Goal: Task Accomplishment & Management: Use online tool/utility

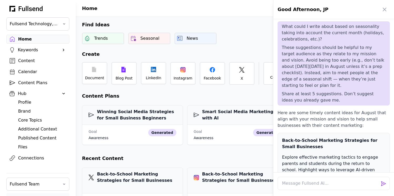
scroll to position [1078, 0]
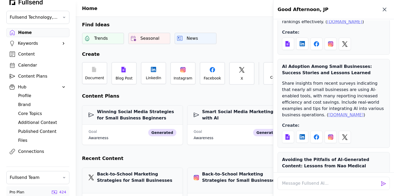
click at [384, 11] on icon "button" at bounding box center [384, 9] width 6 height 6
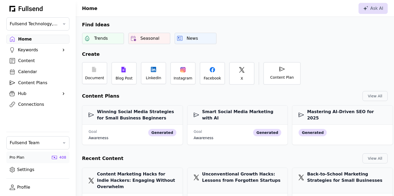
click at [23, 95] on div "Hub" at bounding box center [38, 93] width 40 height 6
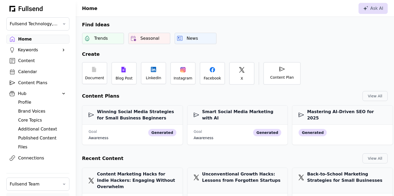
click at [32, 110] on div "Brand Voices" at bounding box center [42, 111] width 48 height 6
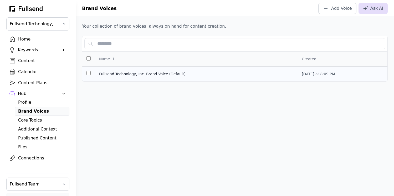
click at [140, 72] on span "Fullsend Technology, Inc. Brand Voice (Default)" at bounding box center [196, 73] width 194 height 5
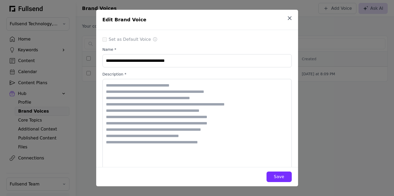
click at [290, 19] on icon "button" at bounding box center [289, 18] width 3 height 3
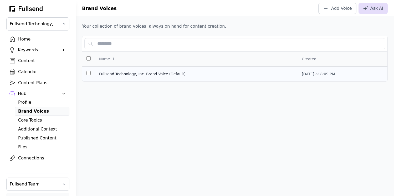
click at [145, 74] on span "Fullsend Technology, Inc. Brand Voice (Default)" at bounding box center [196, 73] width 194 height 5
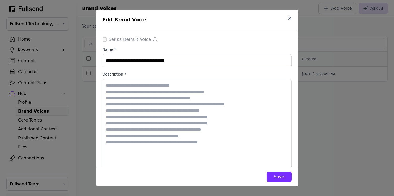
click at [290, 17] on icon "button" at bounding box center [289, 18] width 6 height 6
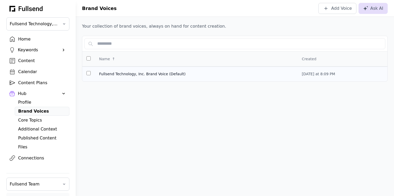
click at [203, 72] on span "Fullsend Technology, Inc. Brand Voice (Default)" at bounding box center [196, 73] width 194 height 5
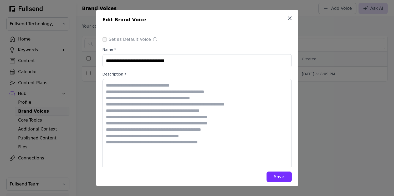
click at [289, 18] on icon "button" at bounding box center [289, 18] width 3 height 3
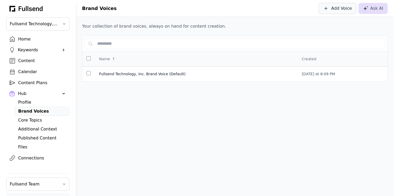
click at [339, 12] on button "Add Voice" at bounding box center [337, 8] width 38 height 11
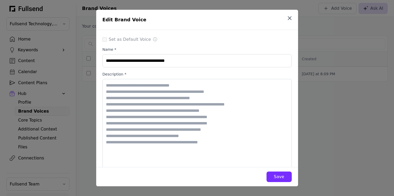
click at [290, 18] on icon "button" at bounding box center [289, 18] width 3 height 3
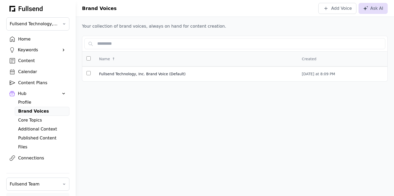
click at [35, 120] on div "Core Topics" at bounding box center [42, 120] width 48 height 6
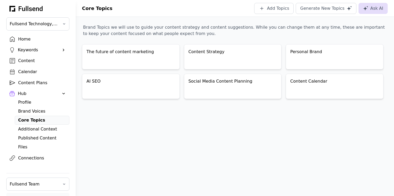
click at [30, 111] on div "Brand Voices" at bounding box center [42, 111] width 48 height 6
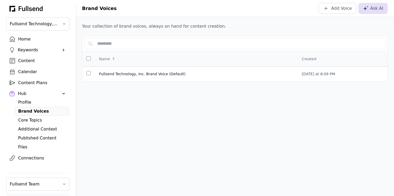
click at [32, 101] on div "Profile" at bounding box center [42, 102] width 48 height 6
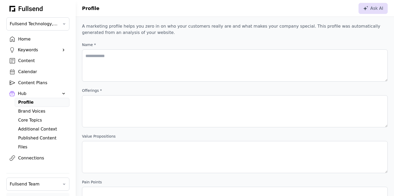
click at [27, 136] on div "Published Content" at bounding box center [42, 138] width 48 height 6
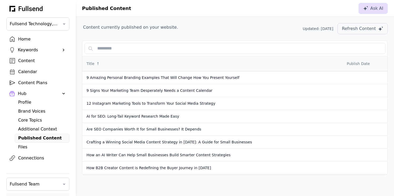
click at [28, 130] on div "Additional Context" at bounding box center [42, 129] width 48 height 6
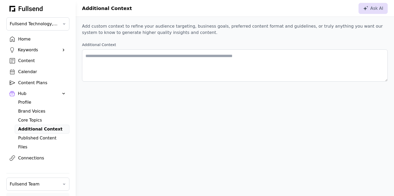
click at [25, 147] on div "Files" at bounding box center [42, 147] width 48 height 6
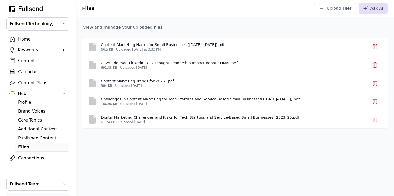
click at [27, 158] on div "Connections" at bounding box center [42, 158] width 48 height 6
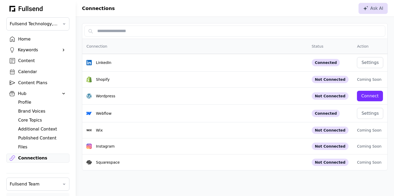
click at [27, 41] on div "Home" at bounding box center [42, 39] width 48 height 6
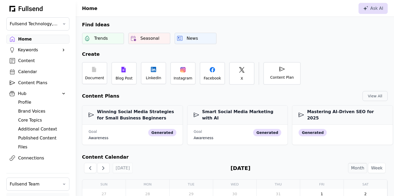
click at [24, 52] on div "Keywords" at bounding box center [38, 50] width 40 height 6
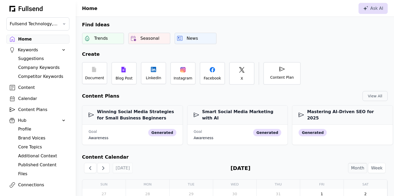
click at [27, 58] on div "Suggestions" at bounding box center [42, 58] width 48 height 6
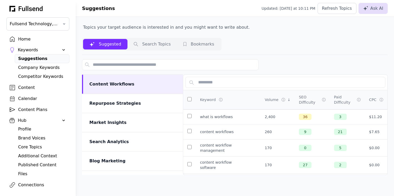
click at [29, 40] on div "Home" at bounding box center [42, 39] width 48 height 6
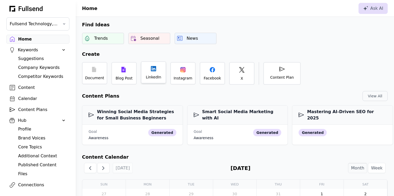
click at [153, 73] on div "LinkedIn" at bounding box center [153, 72] width 25 height 22
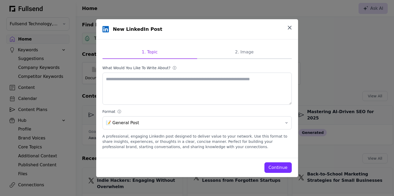
click at [289, 26] on icon "button" at bounding box center [289, 27] width 6 height 6
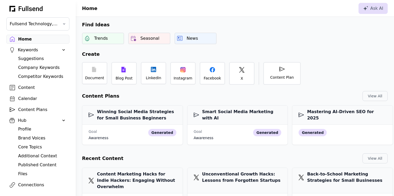
click at [59, 121] on div "Hub" at bounding box center [37, 120] width 63 height 8
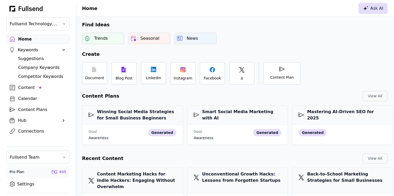
click at [367, 7] on icon at bounding box center [365, 8] width 5 height 5
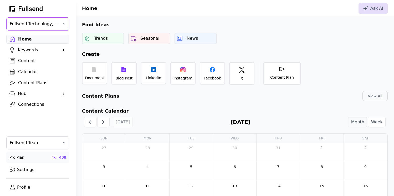
click at [59, 25] on button "Fullsend Technology, Inc." at bounding box center [37, 23] width 63 height 13
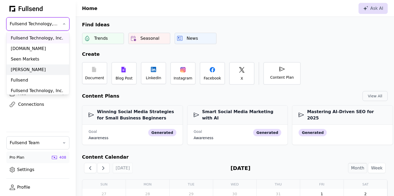
click at [34, 70] on div "[PERSON_NAME]" at bounding box center [38, 69] width 63 height 11
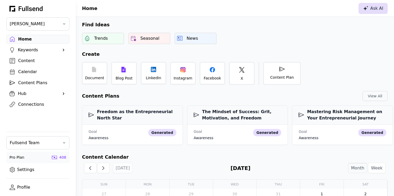
click at [367, 11] on div "Ask AI" at bounding box center [373, 8] width 20 height 6
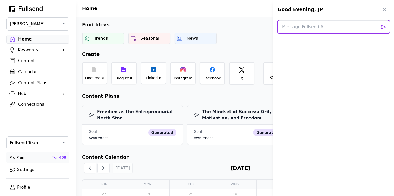
click at [326, 29] on textarea at bounding box center [334, 26] width 112 height 13
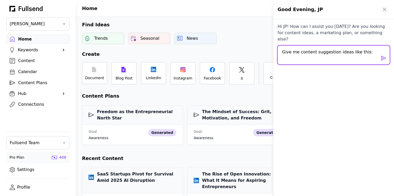
paste textarea "Actionable Frameworks & Playbooks Example: Leveraged agency → $5M ARR playbook …"
type textarea "Give me content suggestion ideas like this: Actionable Frameworks & Playbooks E…"
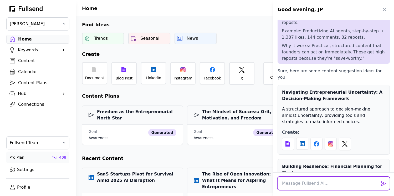
scroll to position [57, 0]
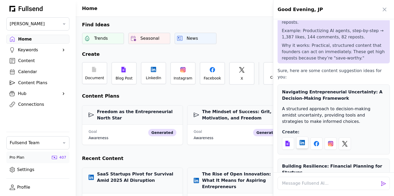
click at [303, 140] on icon at bounding box center [302, 142] width 5 height 5
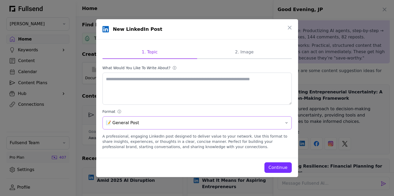
click at [180, 126] on span "📝 General Post" at bounding box center [193, 123] width 175 height 6
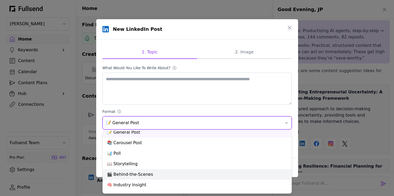
scroll to position [0, 0]
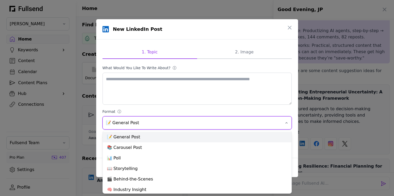
click at [129, 136] on div "📝 General Post" at bounding box center [197, 137] width 189 height 11
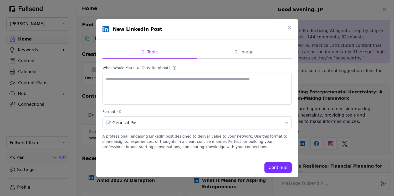
click at [275, 164] on div "Continue" at bounding box center [278, 167] width 19 height 6
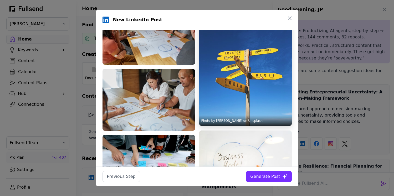
click at [258, 60] on img at bounding box center [245, 63] width 93 height 123
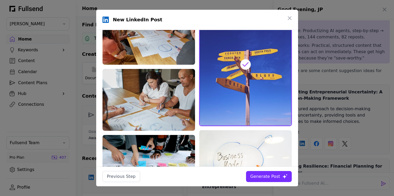
click at [274, 176] on div "Generate Post" at bounding box center [265, 176] width 30 height 6
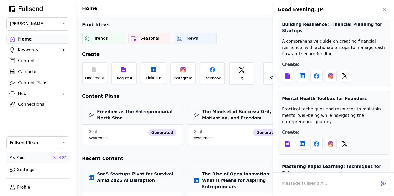
scroll to position [206, 0]
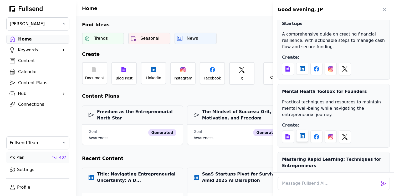
click at [303, 133] on icon at bounding box center [302, 135] width 5 height 5
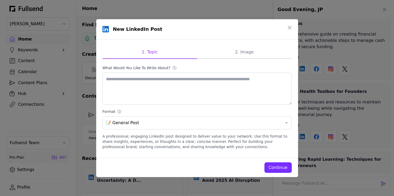
click at [274, 165] on div "Continue" at bounding box center [278, 167] width 19 height 6
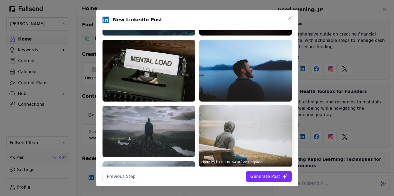
scroll to position [0, 0]
click at [247, 129] on img at bounding box center [245, 136] width 93 height 62
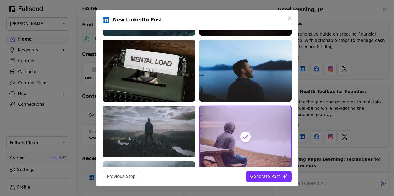
click at [266, 177] on div "Generate Post" at bounding box center [265, 176] width 30 height 6
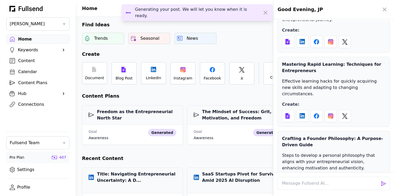
scroll to position [301, 0]
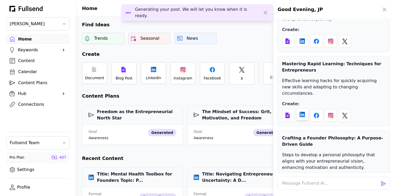
click at [301, 112] on icon at bounding box center [302, 114] width 5 height 5
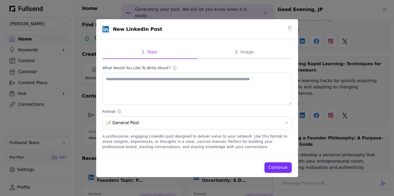
click at [274, 167] on div "Continue" at bounding box center [278, 167] width 19 height 6
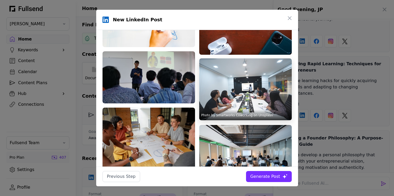
scroll to position [0, 0]
click at [242, 92] on img at bounding box center [245, 89] width 93 height 62
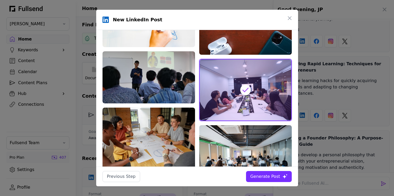
click at [274, 176] on div "Generate Post" at bounding box center [265, 176] width 30 height 6
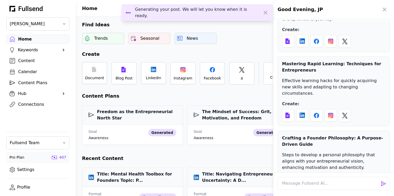
scroll to position [317, 0]
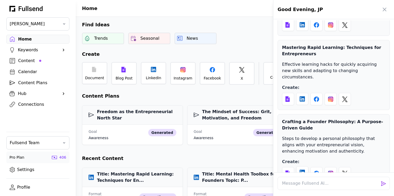
click at [303, 170] on icon at bounding box center [302, 172] width 5 height 5
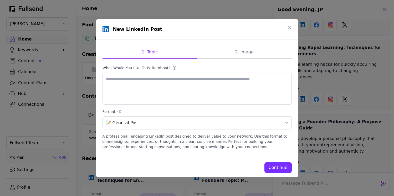
click at [274, 172] on button "Continue" at bounding box center [277, 167] width 27 height 11
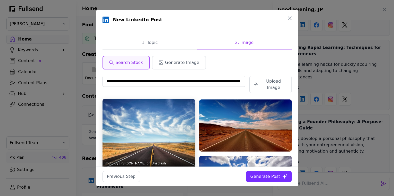
scroll to position [0, 0]
click at [152, 126] on img at bounding box center [149, 133] width 93 height 69
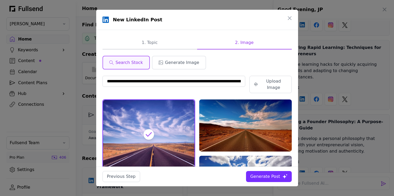
click at [258, 176] on div "Generate Post" at bounding box center [265, 176] width 30 height 6
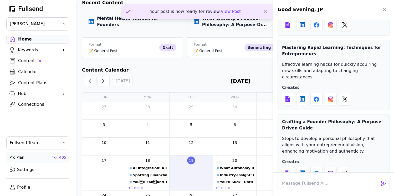
scroll to position [177, 0]
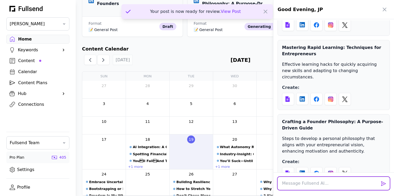
click at [291, 186] on textarea at bounding box center [334, 183] width 112 height 13
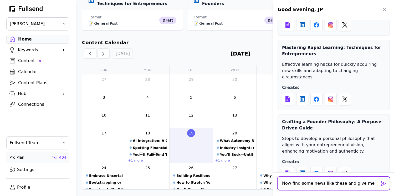
click at [310, 185] on textarea "Now find some news like these and give me" at bounding box center [334, 183] width 112 height 13
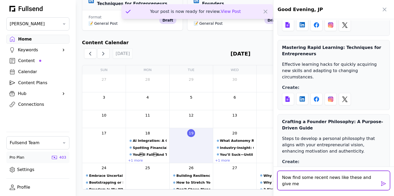
click at [317, 186] on textarea "Now find some recent news like these and give me" at bounding box center [334, 180] width 112 height 19
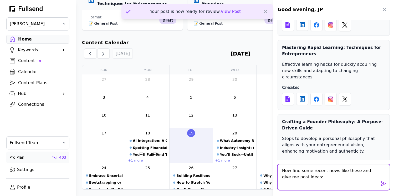
paste textarea "Industry-Shaking Announcements / Trend Breakdowns Example: Cloudflare broke the…"
type textarea "Now find some recent news like these and give me post ideas: Industry-Shaking A…"
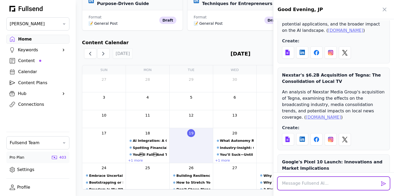
scroll to position [785, 0]
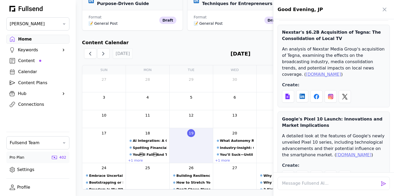
click at [336, 152] on link "[DOMAIN_NAME]" at bounding box center [353, 154] width 35 height 5
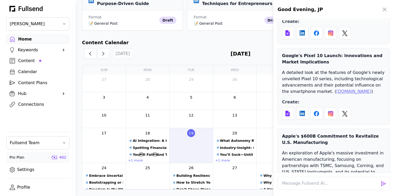
scroll to position [856, 0]
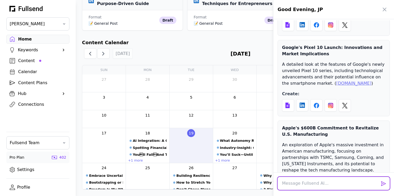
click at [289, 182] on textarea at bounding box center [334, 183] width 112 height 13
type textarea "A"
type textarea "Did these happen over the past 7 days?"
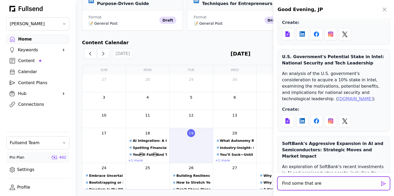
scroll to position [1251, 0]
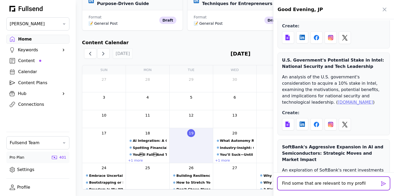
type textarea "Find some that are relevant to my profile"
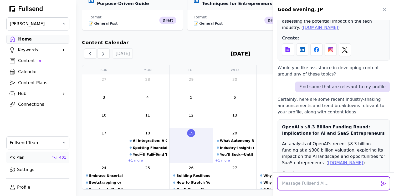
scroll to position [1422, 0]
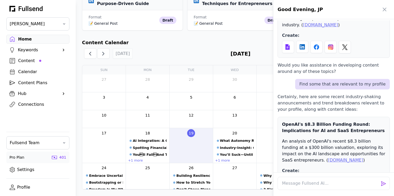
click at [328, 157] on link "[DOMAIN_NAME]" at bounding box center [345, 159] width 35 height 5
click at [304, 178] on icon at bounding box center [302, 180] width 5 height 5
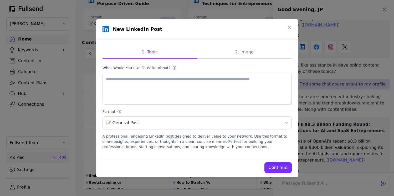
click at [282, 167] on div "Continue" at bounding box center [278, 167] width 19 height 6
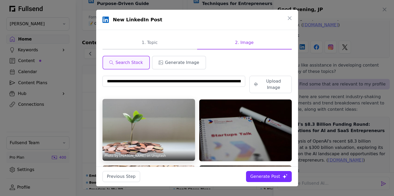
click at [164, 105] on img at bounding box center [149, 130] width 93 height 62
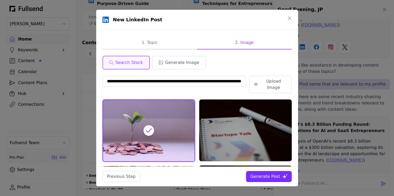
click at [264, 176] on div "Generate Post" at bounding box center [265, 176] width 30 height 6
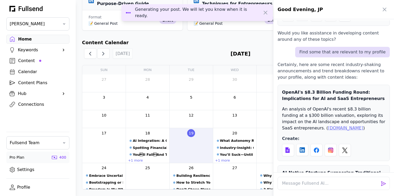
scroll to position [1501, 0]
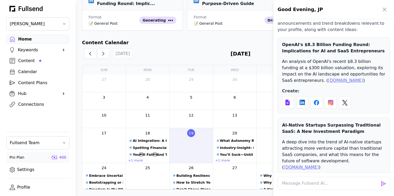
click at [303, 186] on icon at bounding box center [302, 188] width 5 height 5
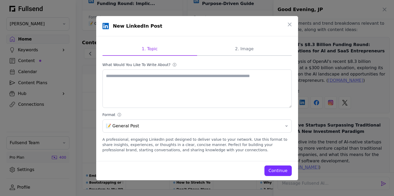
click at [277, 169] on div "Continue" at bounding box center [278, 170] width 19 height 6
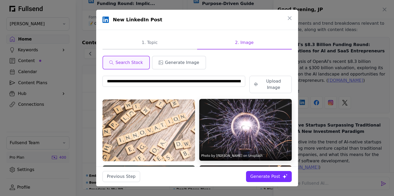
click at [232, 113] on img at bounding box center [245, 130] width 93 height 62
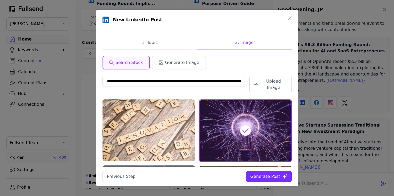
click at [270, 178] on div "Generate Post" at bounding box center [265, 176] width 30 height 6
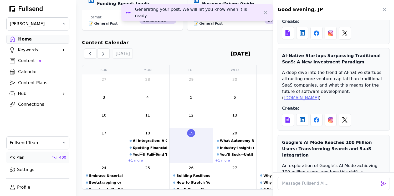
scroll to position [1575, 0]
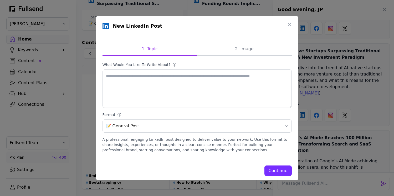
click at [276, 168] on div "Continue" at bounding box center [278, 170] width 19 height 6
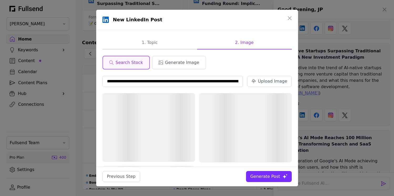
scroll to position [0, 83]
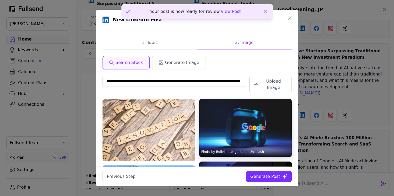
click at [244, 119] on img at bounding box center [245, 128] width 93 height 58
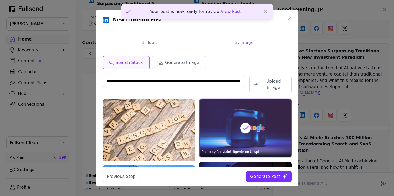
scroll to position [0, 0]
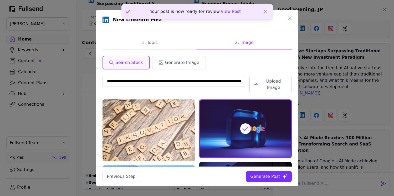
click at [269, 175] on div "Generate Post" at bounding box center [265, 176] width 30 height 6
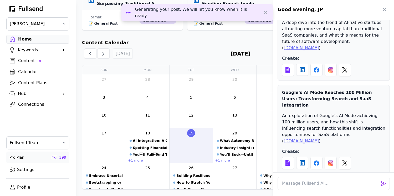
scroll to position [1684, 0]
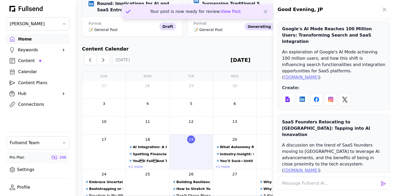
click at [302, 189] on icon at bounding box center [302, 191] width 5 height 5
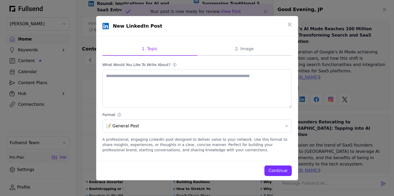
click at [274, 170] on div "Continue" at bounding box center [278, 170] width 19 height 6
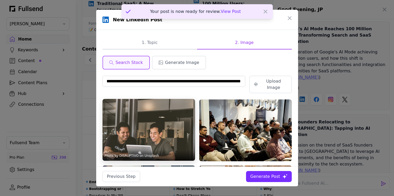
click at [155, 111] on img at bounding box center [149, 130] width 93 height 62
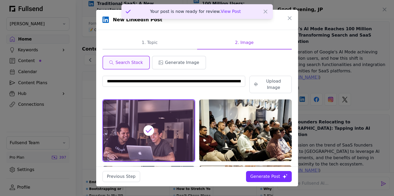
click at [260, 178] on div "Generate Post" at bounding box center [265, 176] width 30 height 6
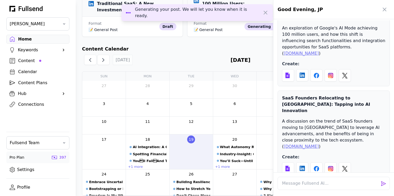
scroll to position [183, 0]
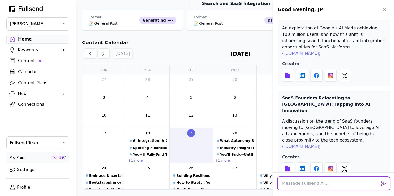
click at [297, 181] on textarea at bounding box center [334, 183] width 112 height 13
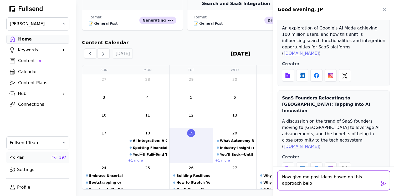
scroll to position [0, 0]
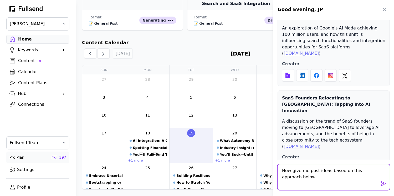
paste textarea "Personal Stories with Contrarian or Emotional Angles Example: “i paid my mortga…"
type textarea "Now give me post ideas based on this approach below: Personal Stories with Cont…"
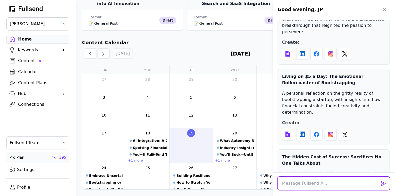
scroll to position [2188, 0]
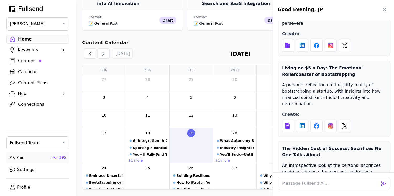
click at [25, 59] on div at bounding box center [197, 98] width 394 height 196
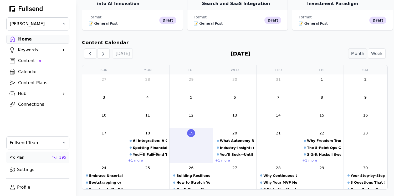
click at [22, 60] on div "Content" at bounding box center [42, 61] width 48 height 6
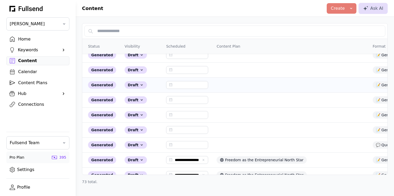
scroll to position [81, 0]
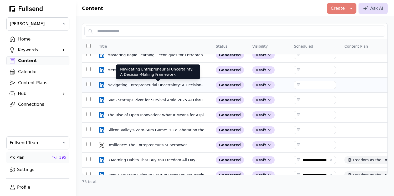
click at [152, 84] on div "Navigating Entrepreneurial Uncertainty: A Decision-Making Framework" at bounding box center [157, 84] width 101 height 5
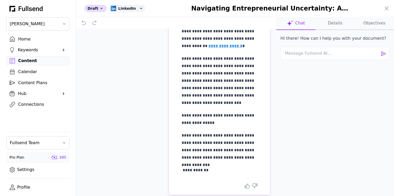
scroll to position [465, 0]
click at [387, 9] on icon at bounding box center [386, 8] width 6 height 6
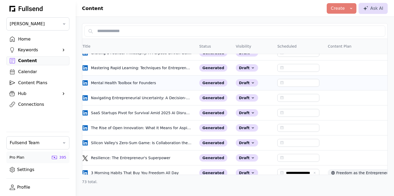
scroll to position [68, 0]
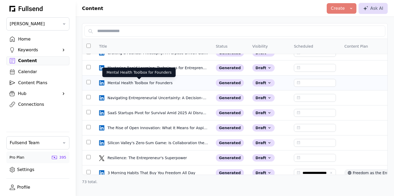
click at [145, 83] on div "Mental Health Toolbox for Founders" at bounding box center [140, 82] width 66 height 5
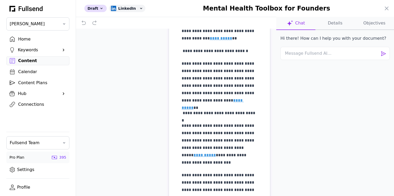
scroll to position [342, 0]
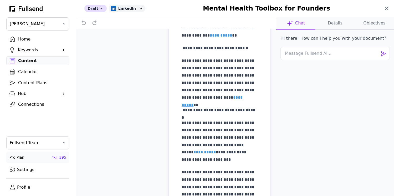
click at [383, 8] on icon at bounding box center [386, 8] width 6 height 6
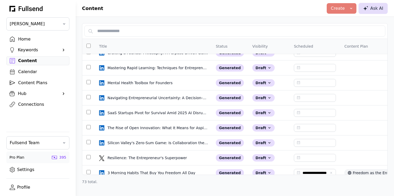
click at [368, 12] on button "Ask AI" at bounding box center [373, 8] width 29 height 11
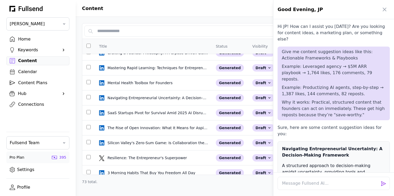
scroll to position [2188, 0]
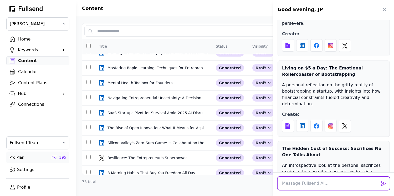
click at [306, 180] on textarea at bounding box center [334, 183] width 112 height 13
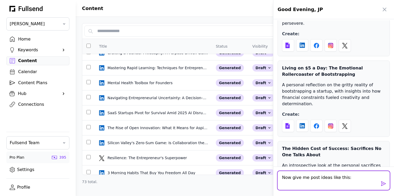
paste textarea "The more wealth I see created, the more I notice it happens when people can't S…"
type textarea "Now give me post ideas like this: The more wealth I see created, the more I not…"
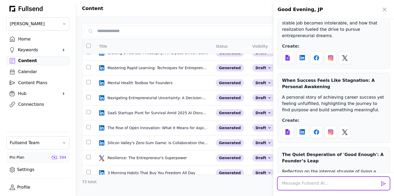
scroll to position [2861, 0]
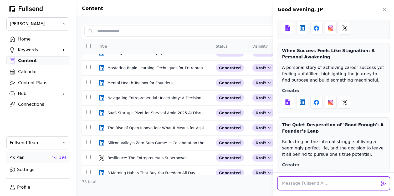
click at [308, 183] on textarea at bounding box center [334, 183] width 112 height 13
drag, startPoint x: 374, startPoint y: 183, endPoint x: 344, endPoint y: 182, distance: 30.0
click at [344, 182] on textarea "This is cool but find other topics that are similar" at bounding box center [334, 183] width 112 height 13
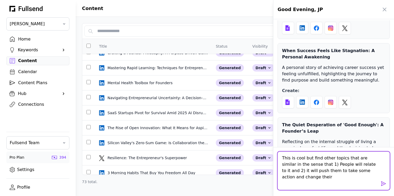
scroll to position [0, 0]
type textarea "This is cool but find other topics that are similar in the sense that 1) People…"
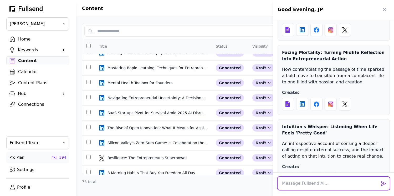
scroll to position [3012, 0]
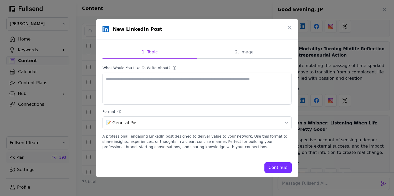
click at [275, 168] on div "Continue" at bounding box center [278, 167] width 19 height 6
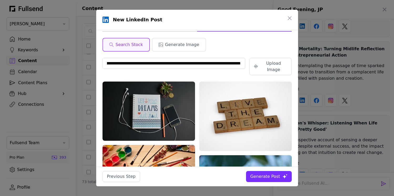
scroll to position [0, 0]
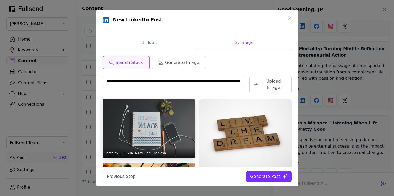
click at [150, 113] on img at bounding box center [149, 128] width 93 height 59
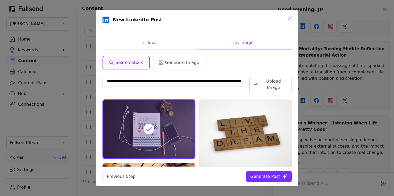
click at [272, 178] on div "Generate Post" at bounding box center [265, 176] width 30 height 6
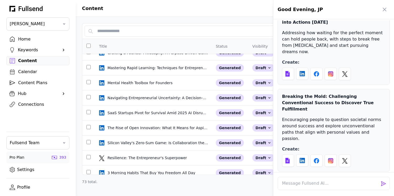
scroll to position [3293, 0]
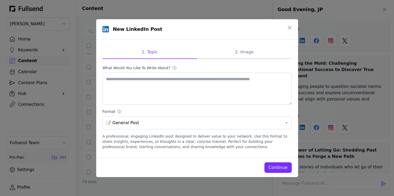
click at [273, 168] on div "Continue" at bounding box center [278, 167] width 19 height 6
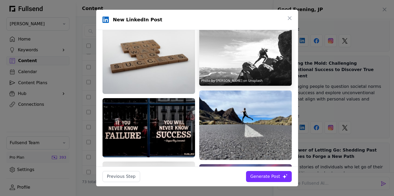
scroll to position [61, 0]
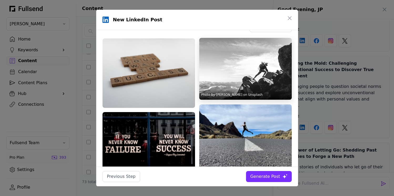
click at [240, 70] on img at bounding box center [245, 69] width 93 height 62
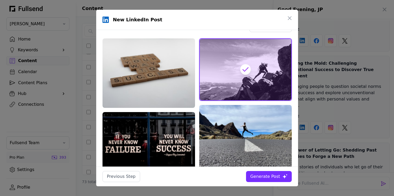
click at [264, 180] on button "Generate Post" at bounding box center [268, 176] width 45 height 11
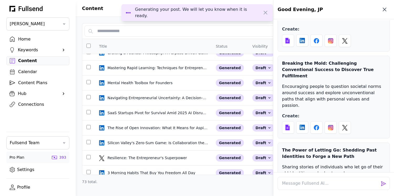
click at [383, 10] on icon "button" at bounding box center [384, 9] width 6 height 6
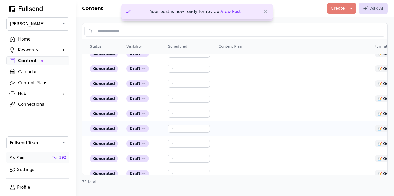
scroll to position [38, 0]
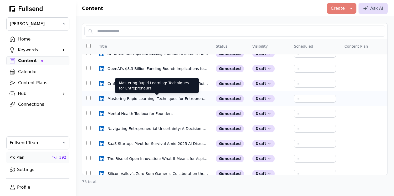
click at [179, 99] on div "Mastering Rapid Learning: Techniques for Entrepreneurs" at bounding box center [157, 98] width 101 height 5
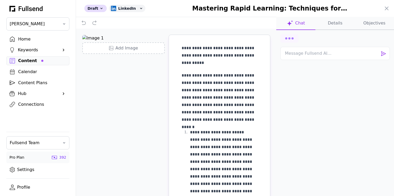
type input "**********"
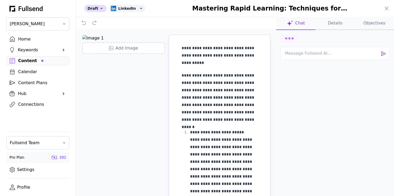
type input "**********"
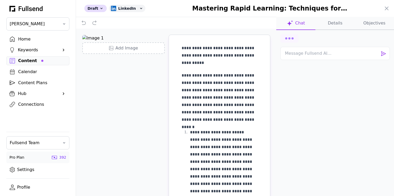
type input "**********"
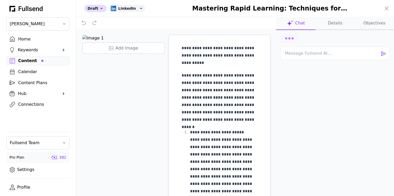
type input "**********"
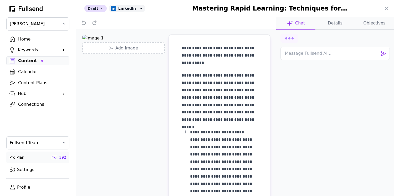
type input "**********"
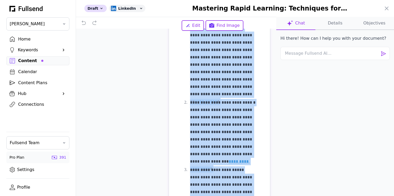
scroll to position [0, 0]
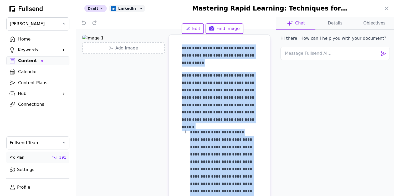
drag, startPoint x: 254, startPoint y: 172, endPoint x: 167, endPoint y: 8, distance: 186.3
click at [167, 8] on div "**********" at bounding box center [235, 98] width 318 height 196
click at [386, 8] on icon at bounding box center [386, 8] width 6 height 6
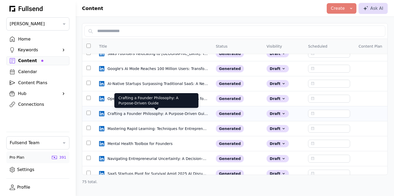
click at [155, 114] on div "Crafting a Founder Philosophy: A Purpose-Driven Guide" at bounding box center [157, 113] width 101 height 5
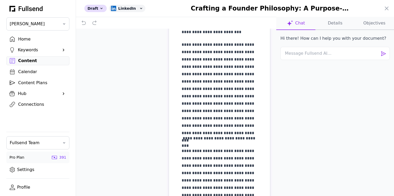
scroll to position [19, 0]
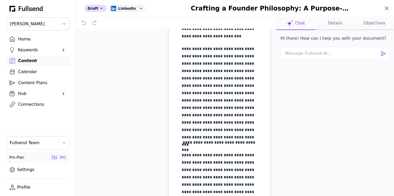
click at [387, 8] on icon at bounding box center [386, 8] width 6 height 6
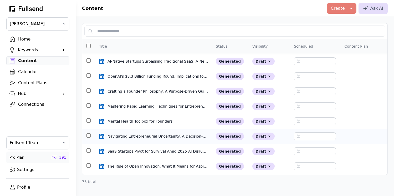
scroll to position [53, 0]
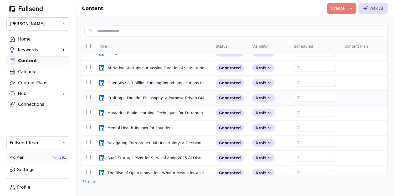
click at [158, 101] on td "Crafting a Founder Philosophy: A Purpose-Driven Guide Crafting a Founder Philos…" at bounding box center [153, 97] width 117 height 15
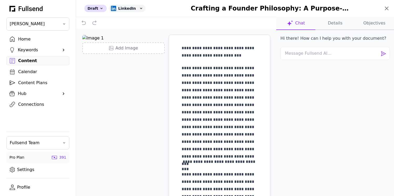
click at [388, 6] on icon at bounding box center [386, 8] width 6 height 6
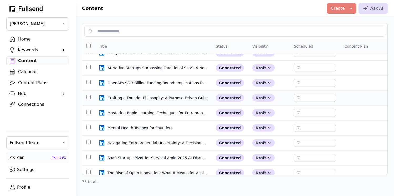
click at [302, 96] on input "text" at bounding box center [315, 98] width 42 height 8
click at [299, 161] on div "20" at bounding box center [299, 162] width 9 height 9
type input "**********"
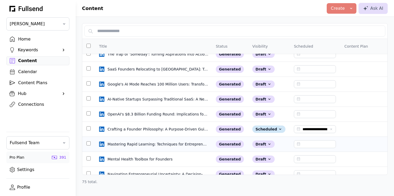
scroll to position [19, 0]
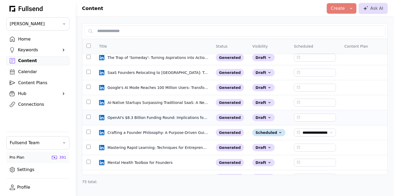
click at [130, 120] on td "OpenAI's $8.3 Billion Funding Round: Implications for AI and SaaS Entrepreneurs…" at bounding box center [153, 117] width 117 height 15
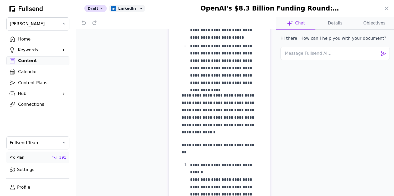
scroll to position [0, 0]
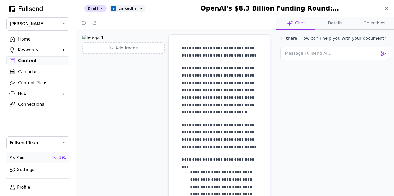
click at [386, 9] on icon at bounding box center [386, 8] width 6 height 6
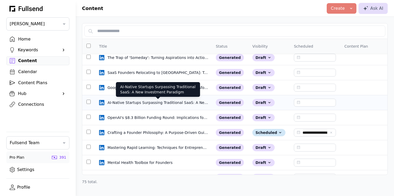
click at [122, 101] on div "AI-Native Startups Surpassing Traditional SaaS: A New Investment Paradigm" at bounding box center [157, 102] width 101 height 5
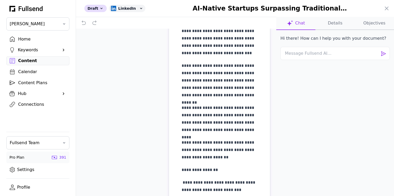
scroll to position [227, 0]
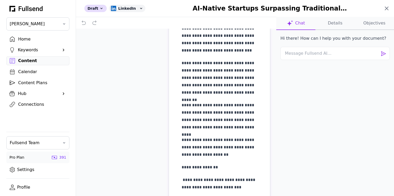
click at [387, 9] on icon at bounding box center [386, 8] width 3 height 3
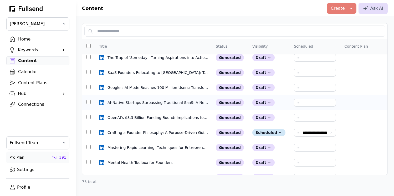
click at [296, 104] on input "text" at bounding box center [315, 103] width 42 height 8
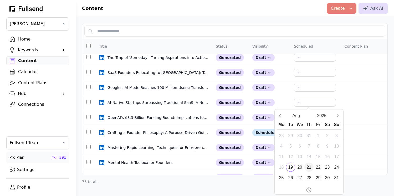
click at [309, 168] on div "21" at bounding box center [308, 166] width 9 height 9
type input "**********"
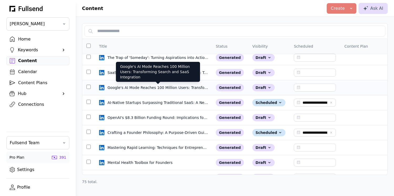
click at [125, 89] on div "Google's AI Mode Reaches 100 Million Users: Transforming Search and SaaS Integr…" at bounding box center [157, 87] width 101 height 5
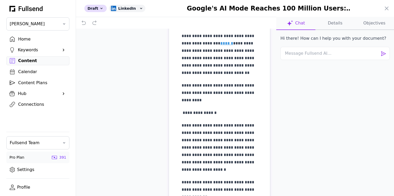
scroll to position [0, 0]
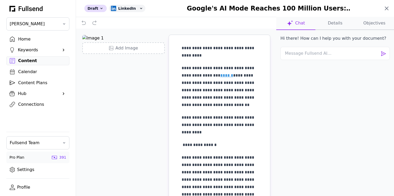
click at [388, 9] on icon at bounding box center [386, 8] width 6 height 6
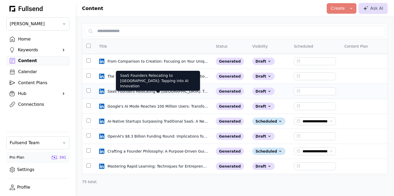
click at [124, 91] on div "SaaS Founders Relocating to [GEOGRAPHIC_DATA]: Tapping into AI Innovation" at bounding box center [157, 91] width 101 height 5
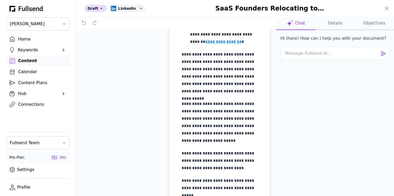
scroll to position [288, 0]
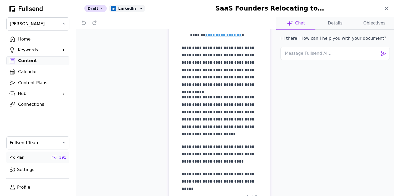
click at [388, 9] on icon at bounding box center [386, 8] width 6 height 6
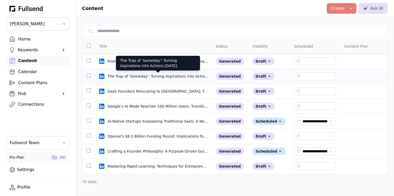
click at [136, 77] on div "The Trap of 'Someday': Turning Aspirations into Actions [DATE]" at bounding box center [157, 76] width 101 height 5
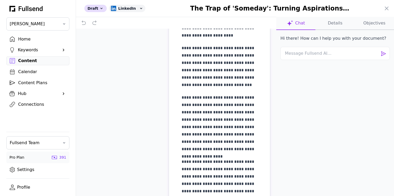
scroll to position [0, 0]
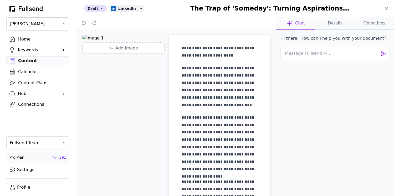
click at [355, 23] on button "Details" at bounding box center [374, 23] width 39 height 13
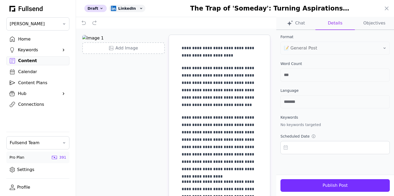
click at [309, 149] on input "text" at bounding box center [334, 147] width 109 height 13
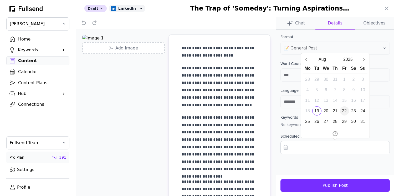
click at [343, 110] on div "22" at bounding box center [344, 110] width 9 height 9
type input "**********"
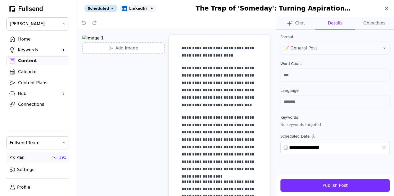
click at [387, 8] on icon at bounding box center [386, 8] width 3 height 3
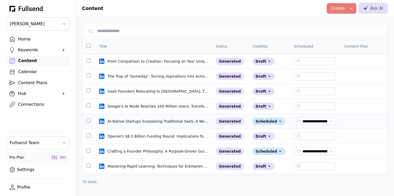
type input "**********"
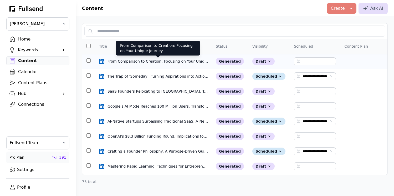
click at [120, 58] on td "From Comparison to Creation: Focusing on Your Unique Journey From Comparison to…" at bounding box center [153, 61] width 117 height 15
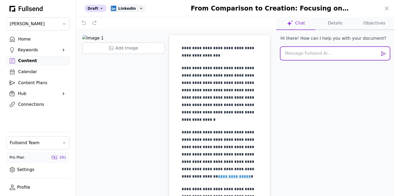
click at [301, 56] on textarea at bounding box center [334, 53] width 109 height 13
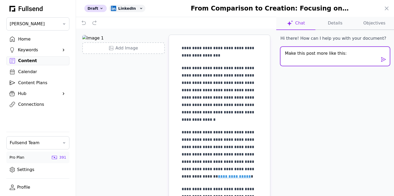
paste textarea "Entrepreneurship is sticking with it longer than most ever will. It’s accepting…"
type textarea "Make this post more like this: Entrepreneurship is sticking with it longer than…"
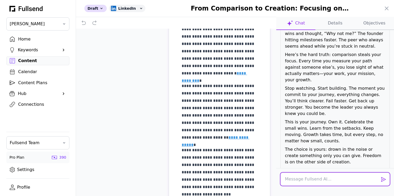
scroll to position [0, 0]
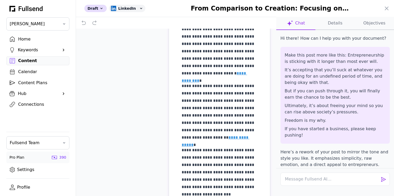
click at [355, 23] on button "Details" at bounding box center [374, 23] width 39 height 13
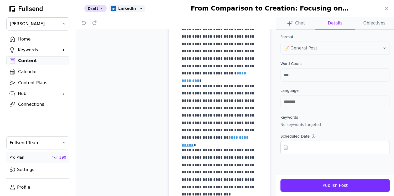
click at [301, 143] on input "text" at bounding box center [334, 147] width 109 height 13
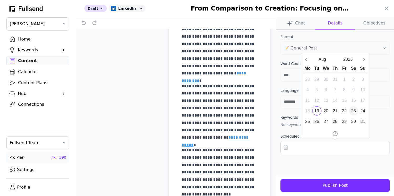
click at [352, 109] on div "23" at bounding box center [353, 110] width 9 height 9
type input "**********"
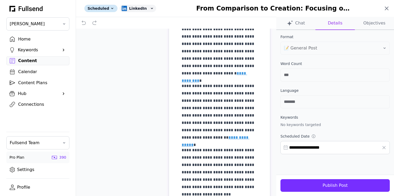
click at [385, 7] on icon at bounding box center [386, 8] width 6 height 6
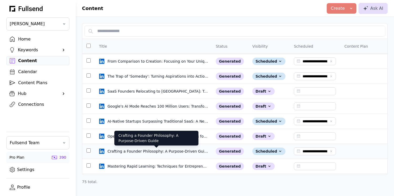
click at [146, 151] on div "Crafting a Founder Philosophy: A Purpose-Driven Guide" at bounding box center [157, 150] width 101 height 5
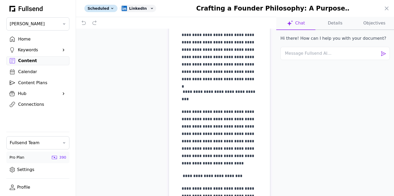
scroll to position [286, 0]
click at [386, 7] on icon at bounding box center [386, 8] width 6 height 6
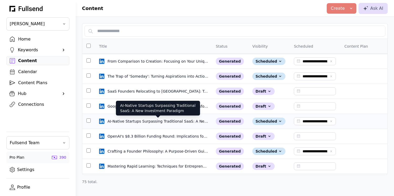
click at [131, 123] on div "AI-Native Startups Surpassing Traditional SaaS: A New Investment Paradigm" at bounding box center [157, 121] width 101 height 5
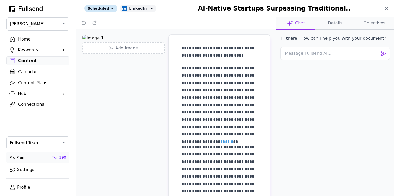
click at [388, 8] on icon at bounding box center [386, 8] width 6 height 6
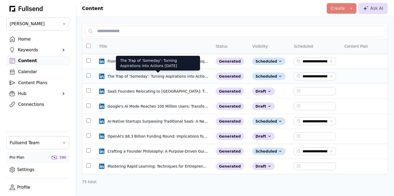
click at [143, 78] on div "The Trap of 'Someday': Turning Aspirations into Actions [DATE]" at bounding box center [157, 76] width 101 height 5
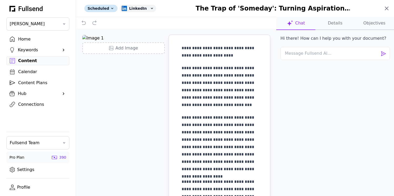
click at [387, 6] on icon at bounding box center [386, 8] width 6 height 6
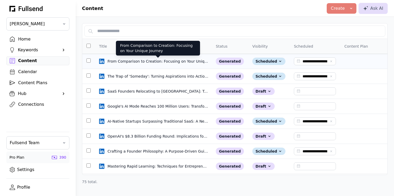
click at [163, 61] on div "From Comparison to Creation: Focusing on Your Unique Journey" at bounding box center [157, 61] width 101 height 5
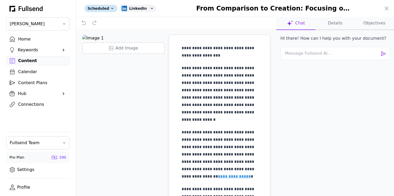
click at [355, 25] on button "Details" at bounding box center [374, 23] width 39 height 13
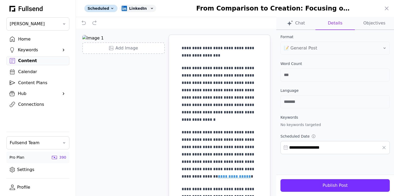
click at [329, 146] on input "**********" at bounding box center [334, 147] width 109 height 13
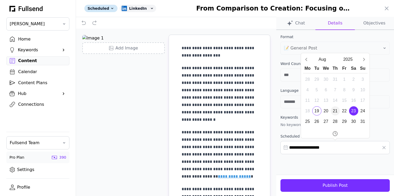
click at [335, 110] on div "21" at bounding box center [335, 110] width 9 height 9
type input "**********"
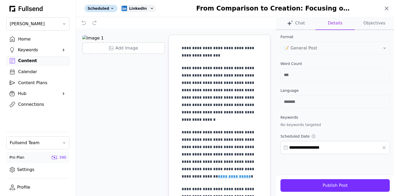
click at [386, 7] on icon at bounding box center [386, 8] width 6 height 6
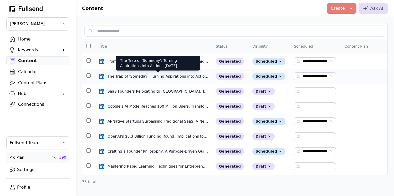
type input "**********"
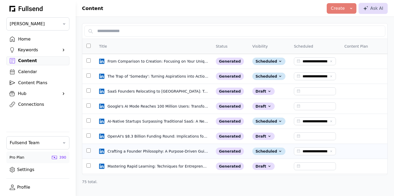
click at [170, 152] on div "Crafting a Founder Philosophy: A Purpose-Driven Guide" at bounding box center [157, 150] width 101 height 5
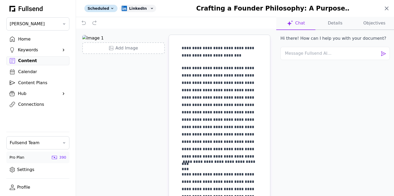
click at [387, 6] on icon at bounding box center [386, 8] width 6 height 6
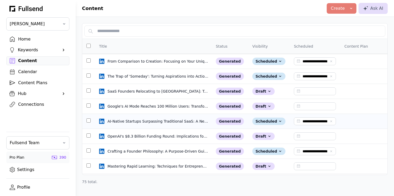
click at [136, 122] on div "AI-Native Startups Surpassing Traditional SaaS: A New Investment Paradigm" at bounding box center [157, 121] width 101 height 5
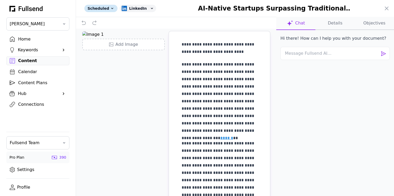
scroll to position [4, 0]
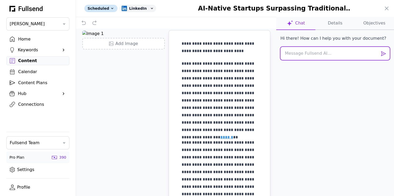
click at [324, 58] on textarea at bounding box center [334, 53] width 109 height 13
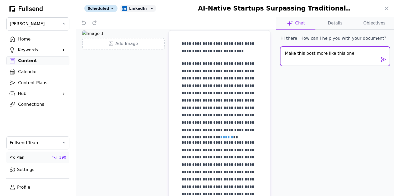
paste textarea "Entrepreneurship is sticking with it longer than most ever will. It’s accepting…"
type textarea "Make this post more like this one: Entrepreneurship is sticking with it longer …"
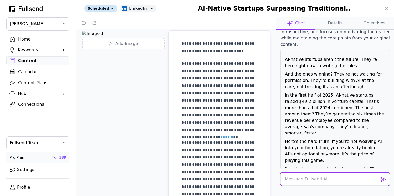
scroll to position [145, 0]
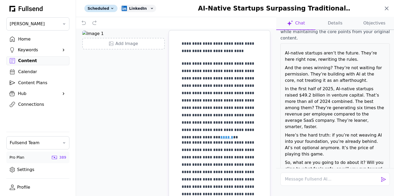
click at [388, 11] on icon at bounding box center [386, 8] width 6 height 6
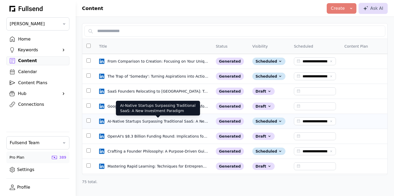
click at [167, 119] on div "AI-Native Startups Surpassing Traditional SaaS: A New Investment Paradigm" at bounding box center [157, 121] width 101 height 5
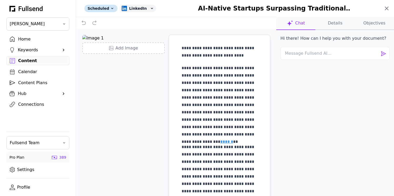
click at [386, 8] on icon at bounding box center [386, 8] width 6 height 6
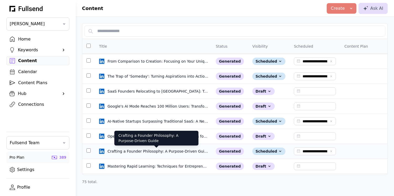
click at [158, 152] on div "Crafting a Founder Philosophy: A Purpose-Driven Guide" at bounding box center [157, 150] width 101 height 5
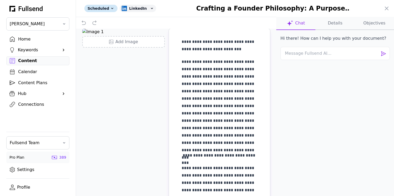
scroll to position [8, 0]
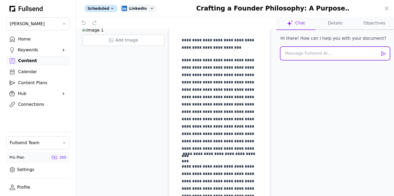
click at [288, 55] on textarea at bounding box center [334, 53] width 109 height 13
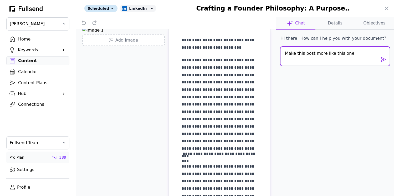
paste textarea "Entrepreneurship is sticking with it longer than most ever will. It’s accepting…"
type textarea "Make this post more like this one: Entrepreneurship is sticking with it longer …"
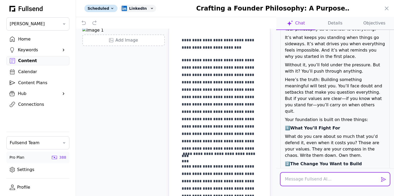
scroll to position [102, 0]
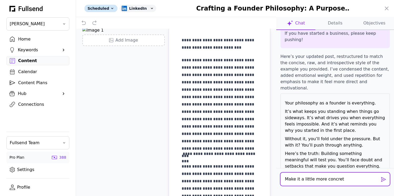
type textarea "Make it a little more concrete"
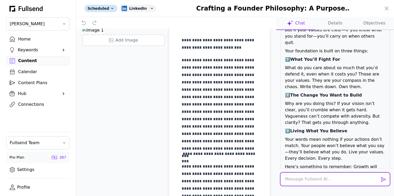
scroll to position [245, 0]
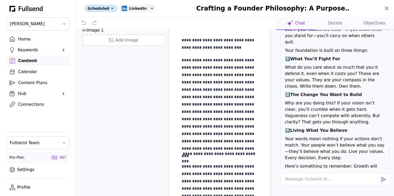
click at [386, 7] on icon at bounding box center [386, 8] width 6 height 6
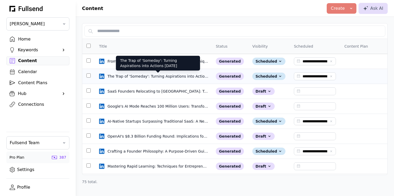
click at [133, 78] on div "The Trap of 'Someday': Turning Aspirations into Actions [DATE]" at bounding box center [157, 76] width 101 height 5
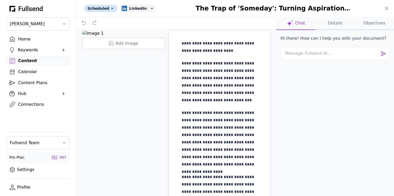
scroll to position [0, 0]
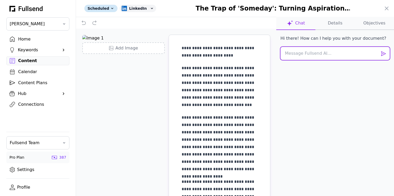
click at [297, 58] on textarea at bounding box center [334, 53] width 109 height 13
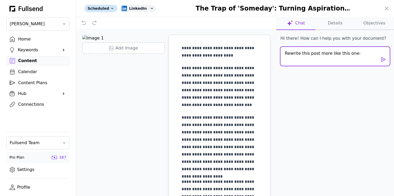
paste textarea "Entrepreneurship is sticking with it longer than most ever will. It’s accepting…"
type textarea "Rewrite this post more like this one: Entrepreneurship is sticking with it long…"
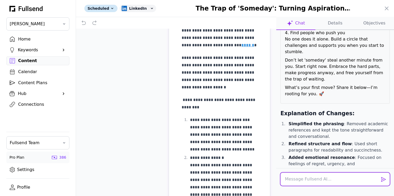
scroll to position [342, 0]
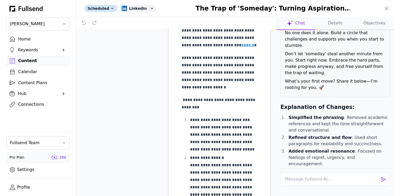
click at [375, 190] on button "Apply Edit" at bounding box center [380, 193] width 20 height 6
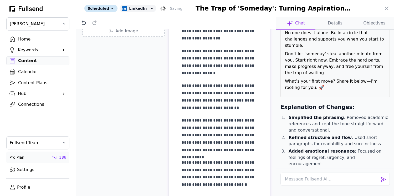
scroll to position [0, 0]
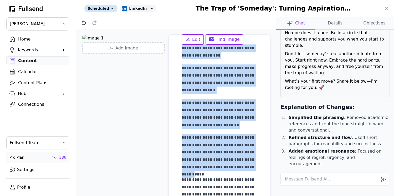
drag, startPoint x: 182, startPoint y: 49, endPoint x: 227, endPoint y: 169, distance: 128.4
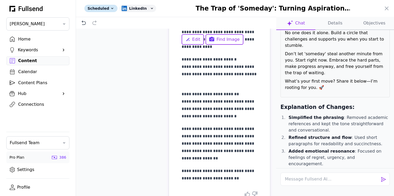
scroll to position [268, 0]
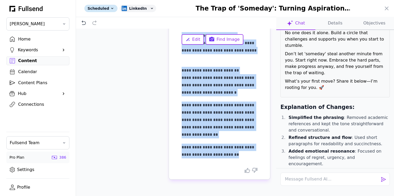
click at [230, 155] on p "**********" at bounding box center [220, 151] width 76 height 15
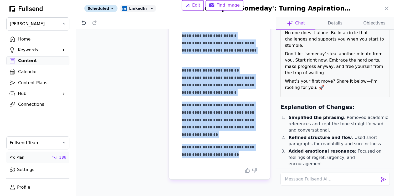
copy div "**********"
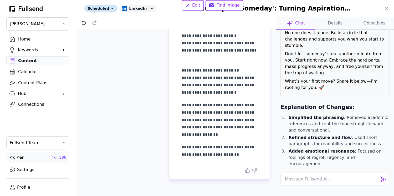
click at [226, 156] on p "**********" at bounding box center [220, 151] width 76 height 15
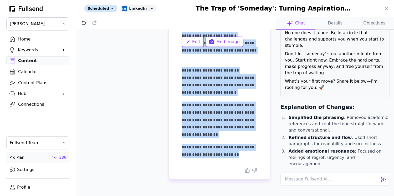
scroll to position [0, 0]
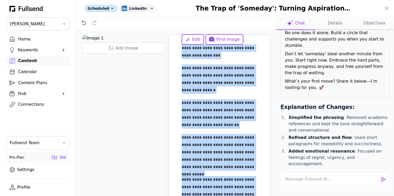
drag, startPoint x: 232, startPoint y: 156, endPoint x: 178, endPoint y: 50, distance: 119.5
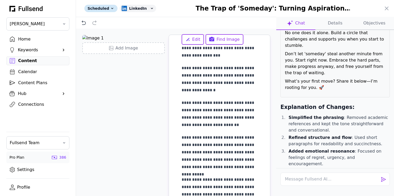
scroll to position [179, 0]
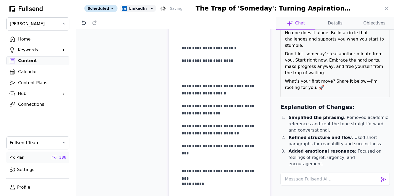
click at [193, 72] on p at bounding box center [220, 73] width 76 height 7
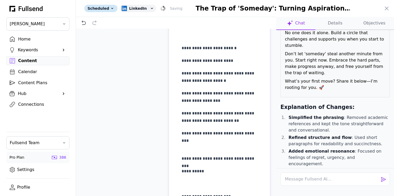
click at [192, 146] on p at bounding box center [220, 145] width 76 height 7
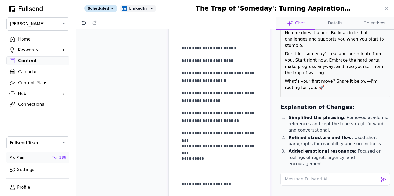
click at [190, 171] on p at bounding box center [220, 170] width 76 height 7
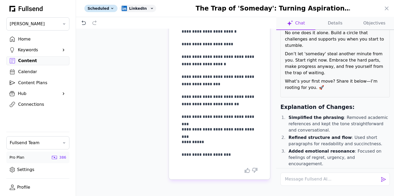
scroll to position [0, 0]
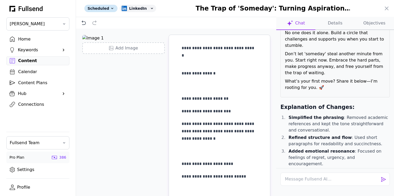
click at [186, 87] on p at bounding box center [220, 85] width 76 height 7
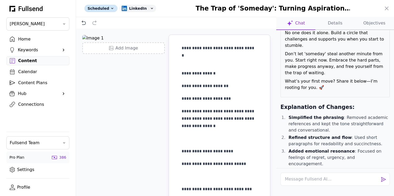
click at [187, 60] on p at bounding box center [220, 60] width 76 height 7
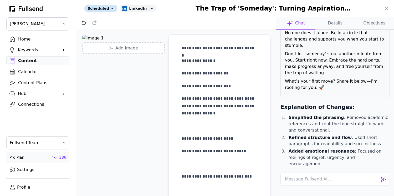
click at [190, 125] on p at bounding box center [220, 125] width 76 height 7
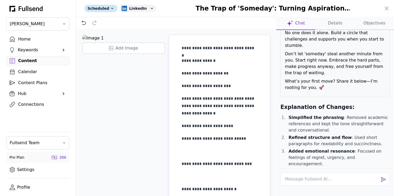
click at [188, 152] on p at bounding box center [220, 150] width 76 height 7
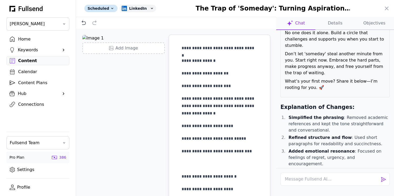
click at [189, 165] on p at bounding box center [220, 163] width 76 height 7
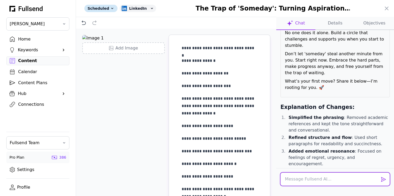
click at [299, 180] on textarea at bounding box center [334, 178] width 109 height 13
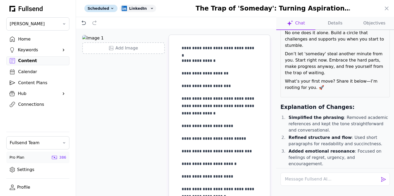
click at [144, 170] on div "**********" at bounding box center [176, 121] width 200 height 184
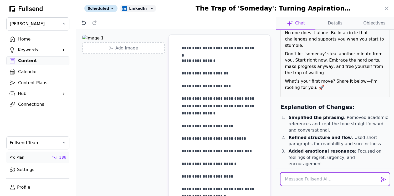
click at [295, 178] on textarea at bounding box center [334, 178] width 109 height 13
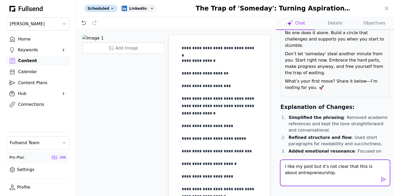
type textarea "I like my post but it's not clear that this is about entrepreneurship."
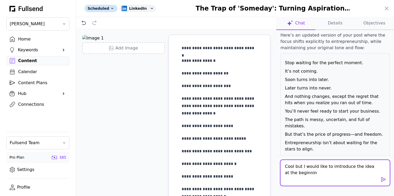
type textarea "Cool but I would like to imtroduce the idea at the beginning"
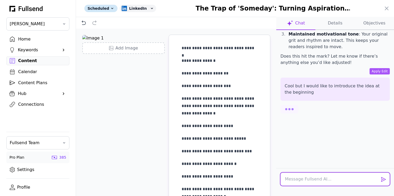
scroll to position [848, 0]
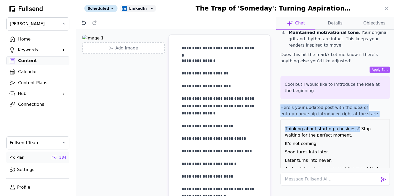
click at [352, 126] on p "Thinking about starting a business? Stop waiting for the perfect moment." at bounding box center [335, 132] width 100 height 13
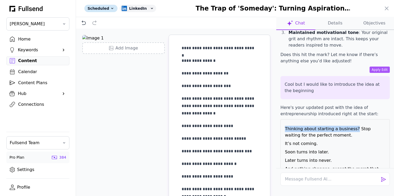
drag, startPoint x: 352, startPoint y: 84, endPoint x: 286, endPoint y: 84, distance: 66.2
click at [286, 126] on p "Thinking about starting a business? Stop waiting for the perfect moment." at bounding box center [335, 132] width 100 height 13
copy p "Thinking about starting a business?"
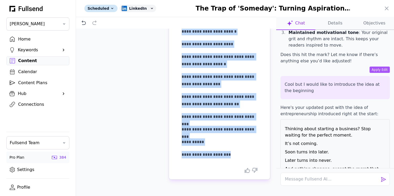
scroll to position [0, 0]
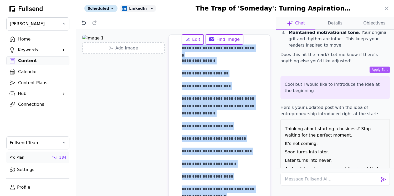
drag, startPoint x: 229, startPoint y: 154, endPoint x: 163, endPoint y: -13, distance: 179.0
click at [163, 0] on html "**********" at bounding box center [197, 98] width 394 height 196
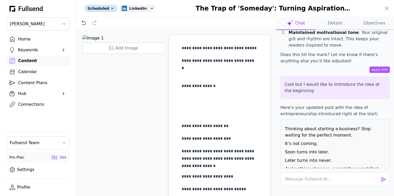
scroll to position [191, 0]
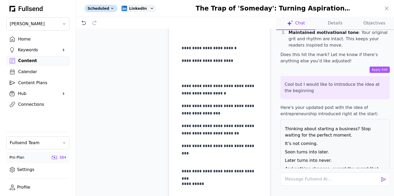
click at [205, 73] on p at bounding box center [220, 73] width 76 height 7
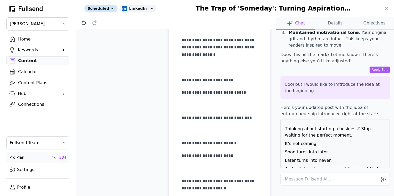
scroll to position [0, 0]
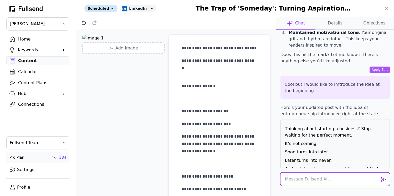
click at [304, 178] on textarea at bounding box center [334, 178] width 109 height 13
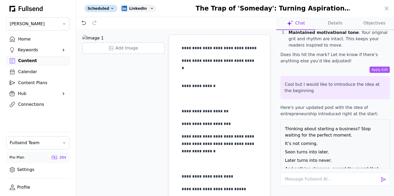
click at [147, 161] on div "**********" at bounding box center [176, 121] width 200 height 184
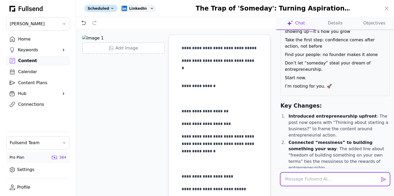
click at [292, 180] on textarea at bounding box center [334, 178] width 109 height 13
type textarea "I like my post but how is the rythm?"
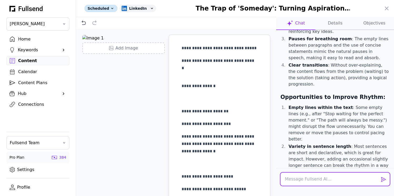
scroll to position [1468, 0]
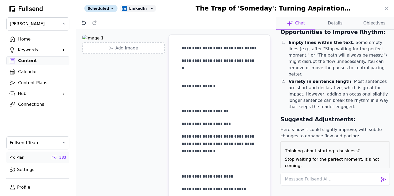
click at [182, 89] on p "**********" at bounding box center [220, 85] width 76 height 7
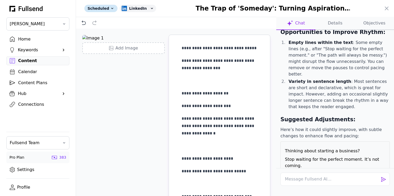
click at [182, 94] on p "**********" at bounding box center [220, 93] width 76 height 7
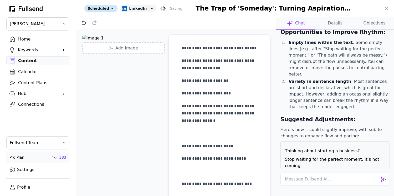
click at [182, 93] on p "**********" at bounding box center [220, 93] width 76 height 7
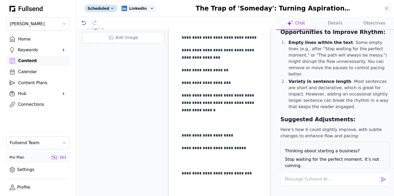
scroll to position [14, 0]
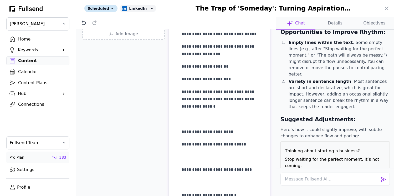
click at [182, 131] on p "**********" at bounding box center [220, 131] width 76 height 7
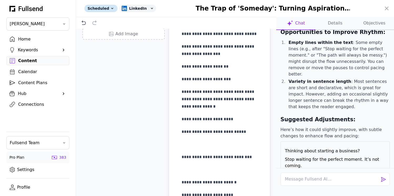
click at [182, 132] on p "**********" at bounding box center [220, 131] width 76 height 7
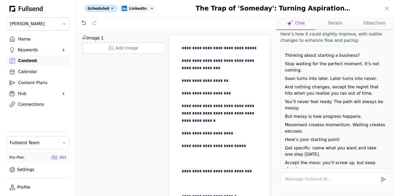
scroll to position [1566, 0]
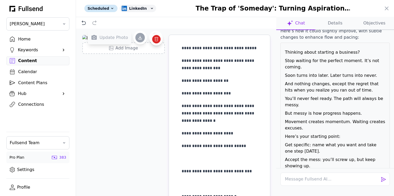
click at [119, 37] on span "Update Photo" at bounding box center [113, 37] width 29 height 6
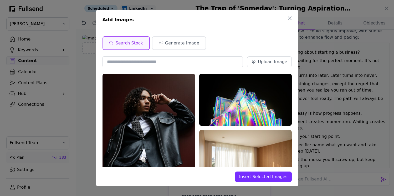
click at [122, 64] on input "text" at bounding box center [173, 61] width 141 height 11
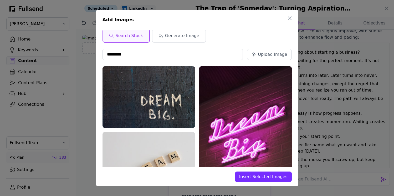
scroll to position [8, 0]
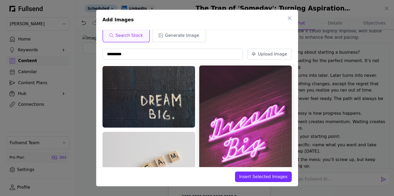
type input "*********"
click at [252, 86] on img at bounding box center [245, 134] width 93 height 139
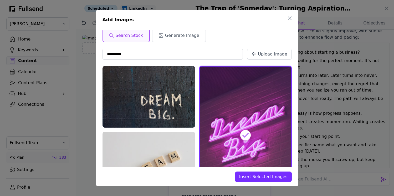
click at [264, 177] on span "Insert Selected Images" at bounding box center [263, 176] width 48 height 6
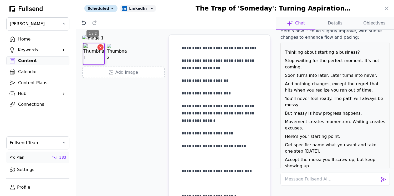
click at [99, 49] on icon "Delete image" at bounding box center [101, 47] width 4 height 4
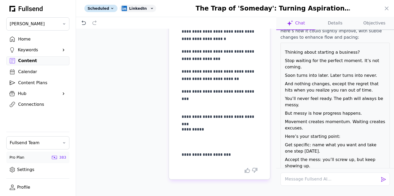
scroll to position [0, 0]
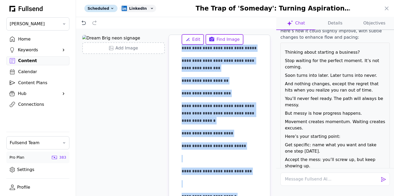
drag, startPoint x: 229, startPoint y: 154, endPoint x: 155, endPoint y: -40, distance: 207.7
click at [155, 0] on html "**********" at bounding box center [197, 98] width 394 height 196
click at [226, 39] on span "Find Image" at bounding box center [228, 39] width 23 height 6
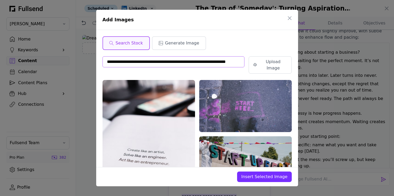
drag, startPoint x: 243, startPoint y: 61, endPoint x: 46, endPoint y: 60, distance: 197.4
click at [46, 60] on div "**********" at bounding box center [197, 98] width 394 height 196
drag, startPoint x: 127, startPoint y: 60, endPoint x: 80, endPoint y: 60, distance: 46.8
click at [80, 60] on div "Add Images Search Stock Generate Image **** Upload Image Photo by [PERSON_NAME]…" at bounding box center [197, 98] width 394 height 196
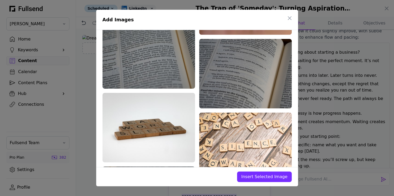
scroll to position [685, 0]
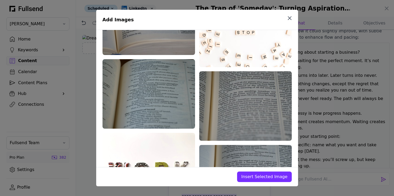
type input "**********"
click at [289, 17] on icon "button" at bounding box center [289, 18] width 3 height 3
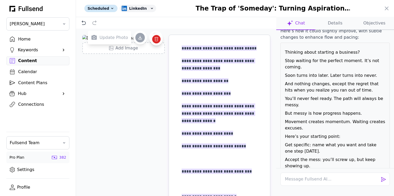
scroll to position [2, 0]
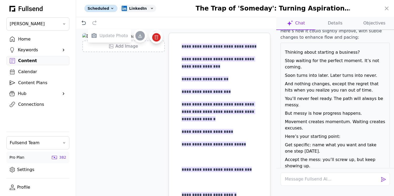
click at [152, 39] on img at bounding box center [123, 36] width 83 height 6
click at [140, 34] on icon at bounding box center [139, 35] width 5 height 5
click at [355, 24] on button "Details" at bounding box center [374, 23] width 39 height 13
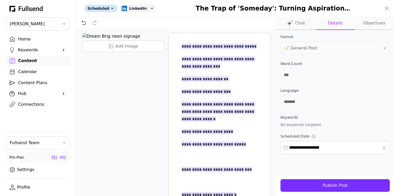
click at [323, 148] on input "**********" at bounding box center [334, 147] width 109 height 13
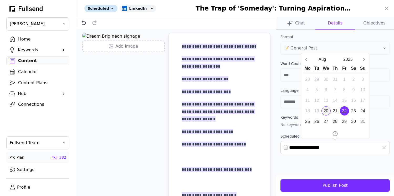
click at [326, 109] on div "20" at bounding box center [325, 110] width 9 height 9
type input "**********"
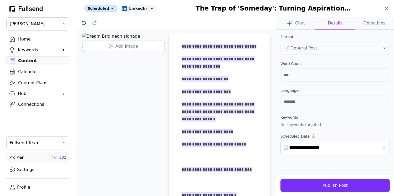
click at [388, 10] on icon at bounding box center [386, 8] width 6 height 6
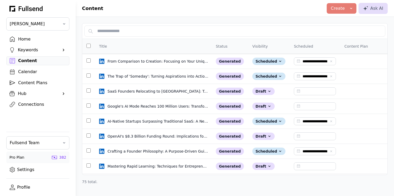
click at [26, 37] on div "Home" at bounding box center [42, 39] width 48 height 6
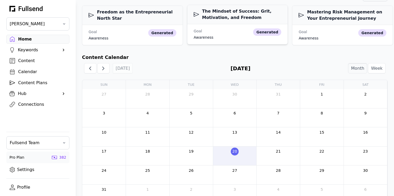
scroll to position [114, 0]
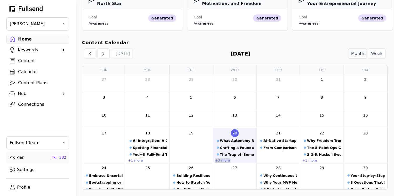
click at [225, 160] on link "+3 more" at bounding box center [223, 160] width 16 height 4
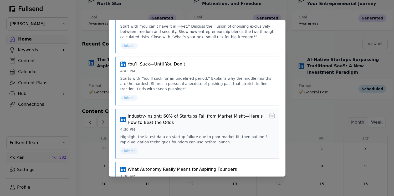
scroll to position [172, 0]
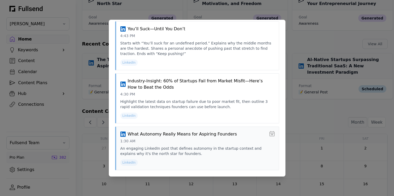
click at [272, 134] on icon at bounding box center [271, 133] width 5 height 5
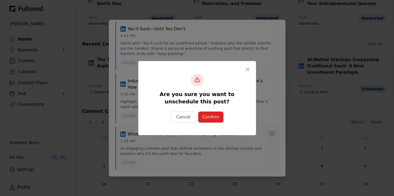
scroll to position [0, 0]
click at [215, 115] on div "Confirm" at bounding box center [210, 117] width 17 height 6
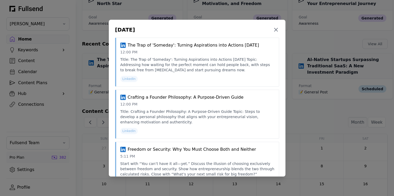
scroll to position [172, 0]
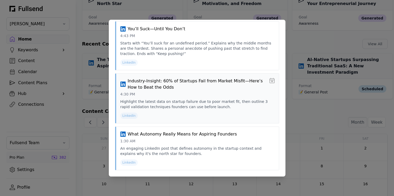
click at [272, 81] on icon at bounding box center [271, 80] width 5 height 5
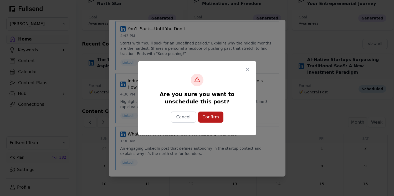
click at [215, 118] on div "Confirm" at bounding box center [210, 117] width 17 height 6
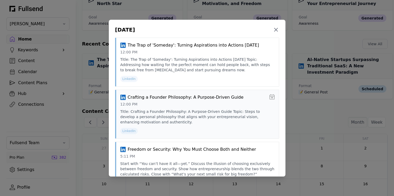
click at [272, 97] on icon at bounding box center [271, 96] width 5 height 5
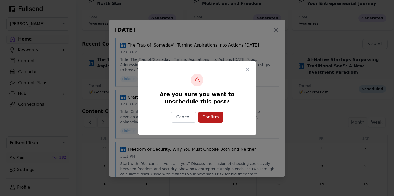
click at [217, 117] on div "Confirm" at bounding box center [210, 117] width 17 height 6
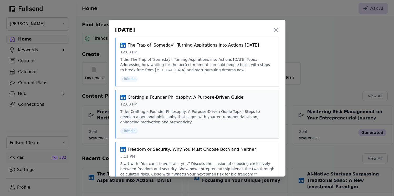
scroll to position [114, 0]
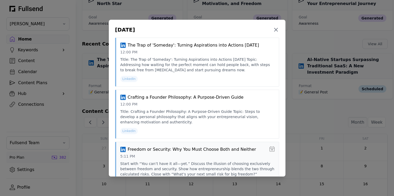
click at [273, 150] on icon at bounding box center [271, 148] width 5 height 5
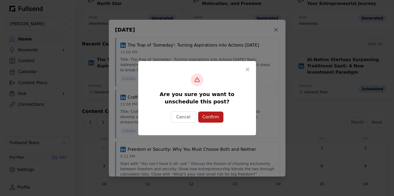
click at [215, 117] on div "Confirm" at bounding box center [210, 117] width 17 height 6
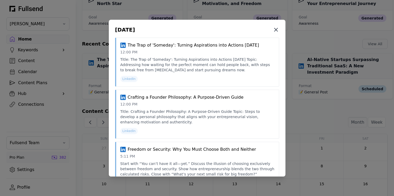
click at [277, 28] on icon at bounding box center [276, 30] width 6 height 6
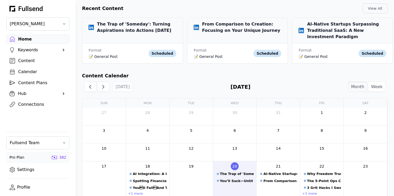
scroll to position [183, 0]
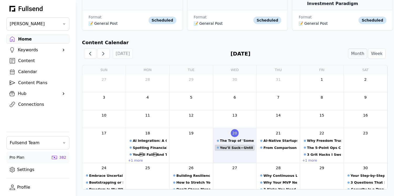
click at [231, 148] on div "You’ll Suck—Until You Don’t" at bounding box center [237, 147] width 34 height 5
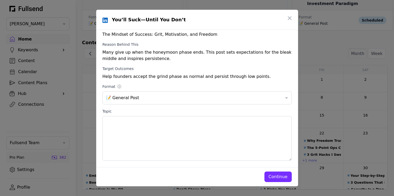
scroll to position [0, 0]
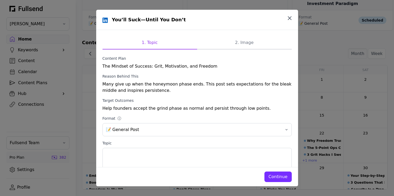
click at [289, 18] on icon "button" at bounding box center [289, 18] width 3 height 3
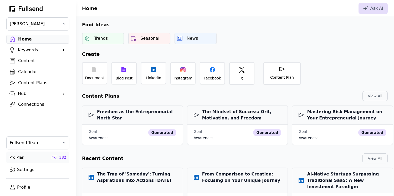
scroll to position [183, 0]
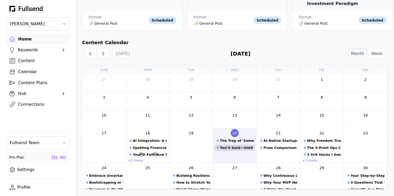
click at [246, 148] on div "You’ll Suck—Until You Don’t" at bounding box center [237, 147] width 34 height 5
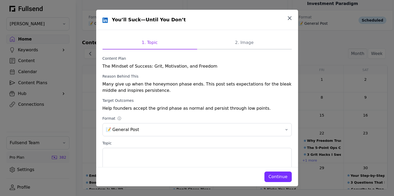
click at [291, 17] on icon "button" at bounding box center [289, 18] width 3 height 3
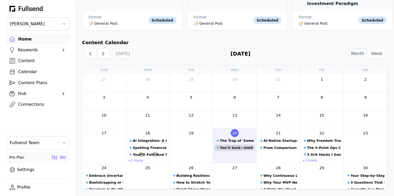
click at [227, 147] on div "You’ll Suck—Until You Don’t" at bounding box center [237, 147] width 34 height 5
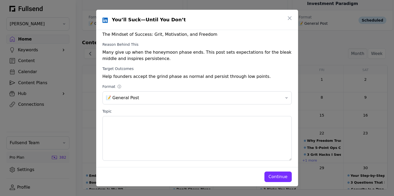
scroll to position [0, 0]
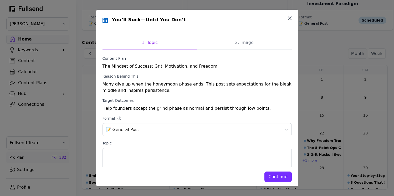
click at [289, 18] on icon "button" at bounding box center [289, 18] width 6 height 6
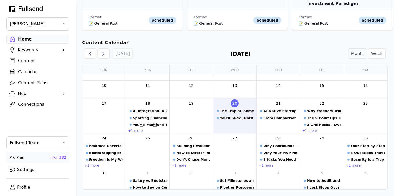
scroll to position [43, 0]
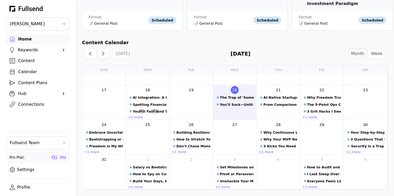
click at [24, 81] on div "Content Plans" at bounding box center [42, 83] width 48 height 6
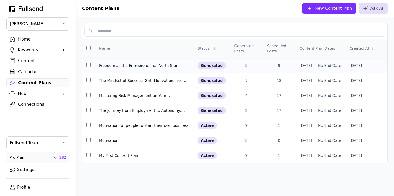
click at [85, 65] on td at bounding box center [88, 65] width 13 height 15
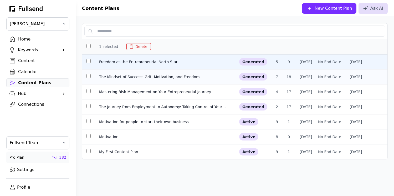
click at [88, 78] on td at bounding box center [88, 76] width 13 height 15
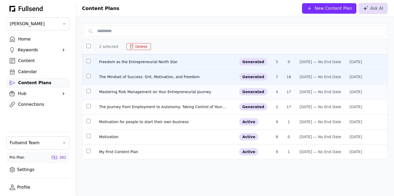
click at [89, 92] on td at bounding box center [88, 91] width 13 height 15
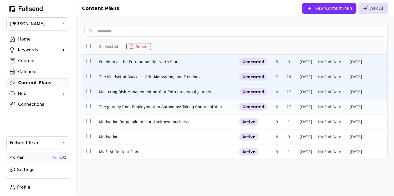
click at [88, 107] on td at bounding box center [88, 106] width 13 height 15
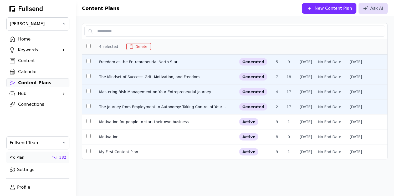
click at [146, 48] on button "Delete" at bounding box center [138, 46] width 24 height 7
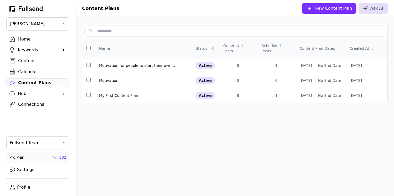
click at [26, 39] on div "Home" at bounding box center [42, 39] width 48 height 6
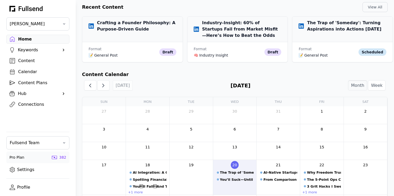
scroll to position [183, 0]
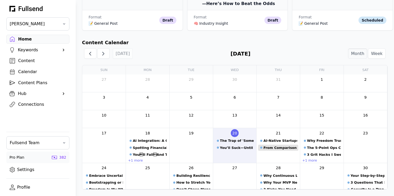
click at [274, 150] on div "From Comparison to Creation: Focusing on Your Unique Journey" at bounding box center [280, 147] width 34 height 5
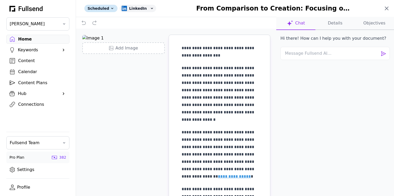
click at [387, 9] on icon at bounding box center [386, 8] width 6 height 6
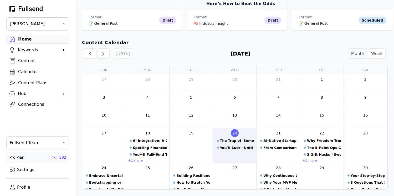
scroll to position [43, 0]
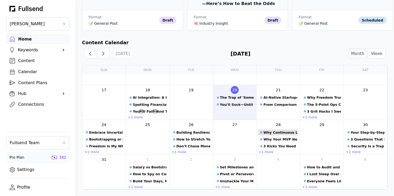
click at [273, 134] on div "Why Continuous Learning Is Your Competitive Edge" at bounding box center [280, 132] width 34 height 5
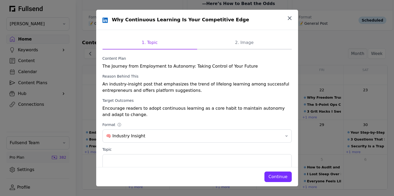
click at [291, 19] on icon "button" at bounding box center [289, 18] width 3 height 3
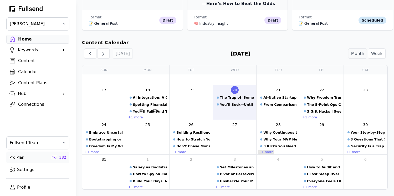
click at [261, 153] on link "+1 more" at bounding box center [266, 152] width 16 height 4
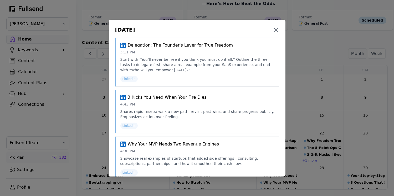
click at [277, 28] on icon at bounding box center [276, 30] width 6 height 6
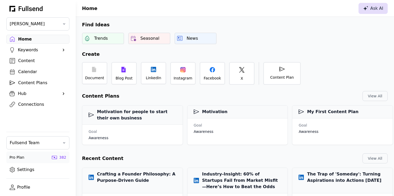
click at [370, 10] on div "Ask AI" at bounding box center [373, 8] width 20 height 6
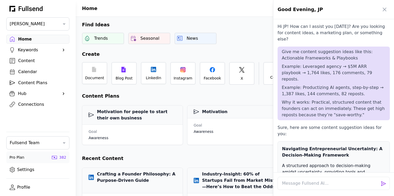
scroll to position [3293, 0]
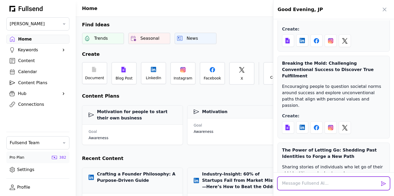
click at [299, 181] on textarea at bounding box center [334, 183] width 112 height 13
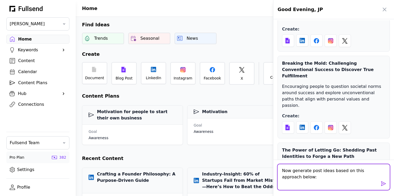
paste textarea "Step-by-step tutorials that solve a real, immediate problem “How to turn your L…"
type textarea "Now generate post ideas based on this approach below: Step-by-step tutorials th…"
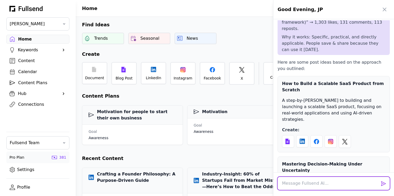
scroll to position [3700, 0]
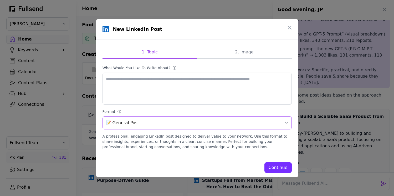
click at [217, 122] on span "📝 General Post" at bounding box center [193, 123] width 175 height 6
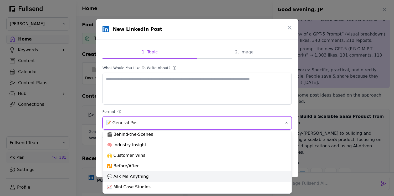
scroll to position [0, 0]
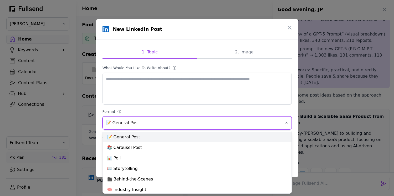
click at [181, 137] on div "📝 General Post" at bounding box center [197, 137] width 189 height 11
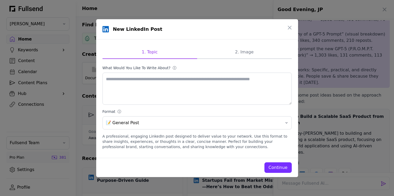
click at [277, 169] on div "Continue" at bounding box center [278, 167] width 19 height 6
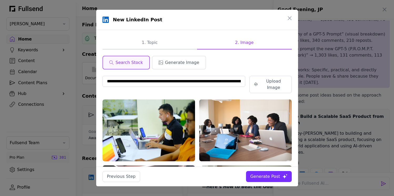
drag, startPoint x: 240, startPoint y: 81, endPoint x: 86, endPoint y: 79, distance: 154.6
click at [86, 79] on div "**********" at bounding box center [197, 98] width 394 height 196
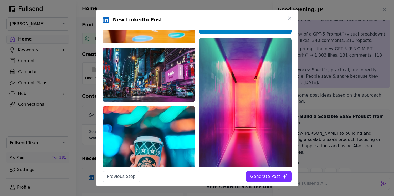
scroll to position [438, 0]
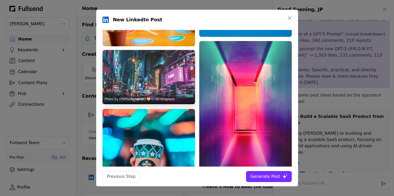
type input "*****"
click at [150, 74] on img at bounding box center [149, 77] width 93 height 54
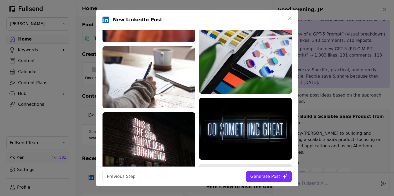
scroll to position [644, 0]
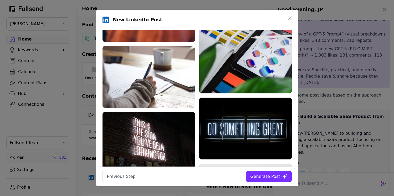
click at [262, 176] on div "Generate Post" at bounding box center [265, 176] width 30 height 6
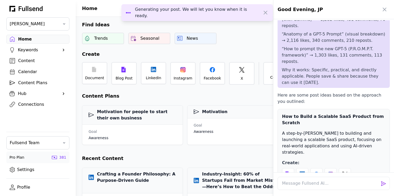
click at [25, 59] on div at bounding box center [197, 98] width 394 height 196
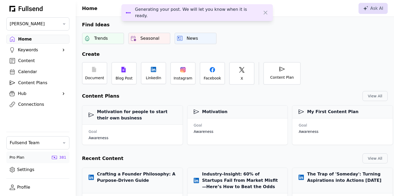
click at [22, 60] on div "Content" at bounding box center [42, 61] width 48 height 6
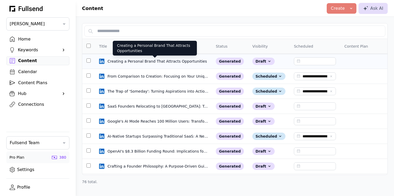
click at [152, 63] on div "Creating a Personal Brand That Attracts Opportunities" at bounding box center [157, 61] width 100 height 5
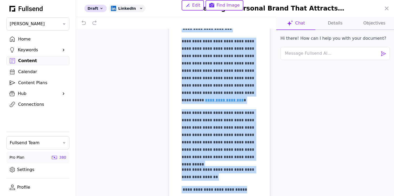
scroll to position [541, 0]
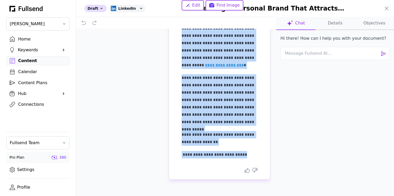
drag, startPoint x: 182, startPoint y: 48, endPoint x: 225, endPoint y: 215, distance: 172.3
click at [225, 196] on html "**********" at bounding box center [197, 98] width 394 height 196
copy div "**********"
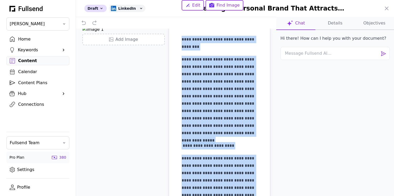
scroll to position [0, 0]
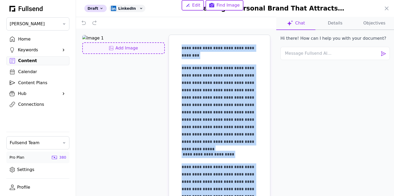
click at [129, 51] on div "Add Image" at bounding box center [123, 48] width 73 height 6
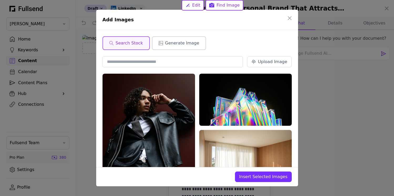
click at [184, 43] on span "Generate Image" at bounding box center [182, 43] width 34 height 6
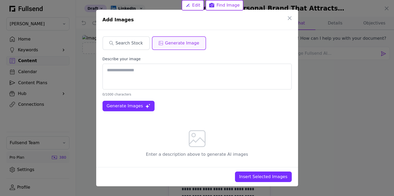
click at [139, 71] on textarea at bounding box center [197, 77] width 189 height 26
type textarea "**********"
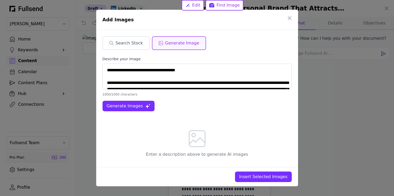
drag, startPoint x: 286, startPoint y: 83, endPoint x: 99, endPoint y: 61, distance: 188.7
click at [99, 61] on div "Search Stock Generate Image Describe your image 1000/1000 characters Generate I…" at bounding box center [197, 98] width 202 height 137
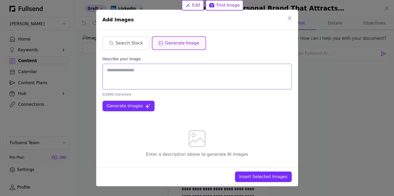
click at [189, 73] on textarea at bounding box center [197, 77] width 189 height 26
paste textarea "**********"
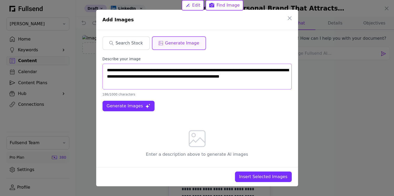
scroll to position [3, 0]
paste textarea "**********"
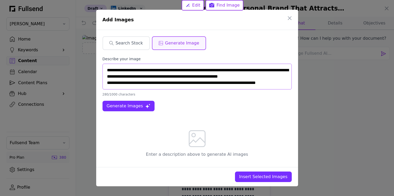
type textarea "**********"
click at [128, 107] on span "Generate Images" at bounding box center [125, 106] width 36 height 6
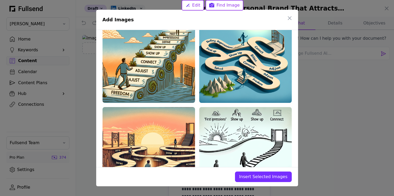
scroll to position [66, 0]
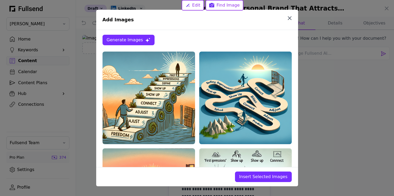
click at [291, 18] on icon "button" at bounding box center [289, 18] width 6 height 6
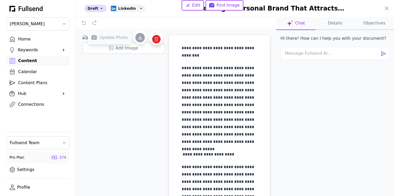
click at [122, 39] on span "Update Photo" at bounding box center [113, 37] width 29 height 6
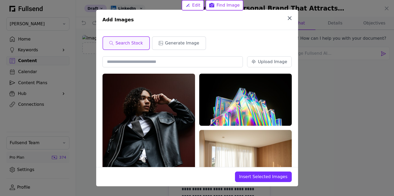
click at [290, 18] on icon "button" at bounding box center [289, 18] width 6 height 6
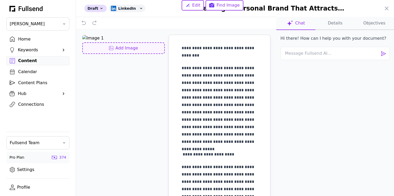
click at [133, 51] on div "Add Image" at bounding box center [123, 48] width 73 height 6
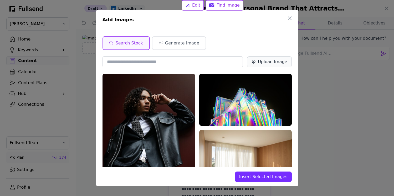
click at [261, 61] on div "Upload Image" at bounding box center [272, 62] width 29 height 6
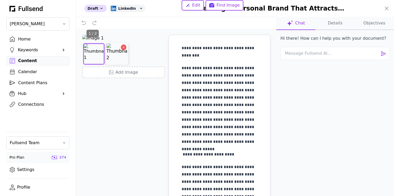
click at [114, 64] on img at bounding box center [116, 53] width 21 height 21
click at [93, 64] on img at bounding box center [93, 53] width 21 height 21
click at [119, 64] on img at bounding box center [116, 53] width 21 height 21
